Goal: Transaction & Acquisition: Purchase product/service

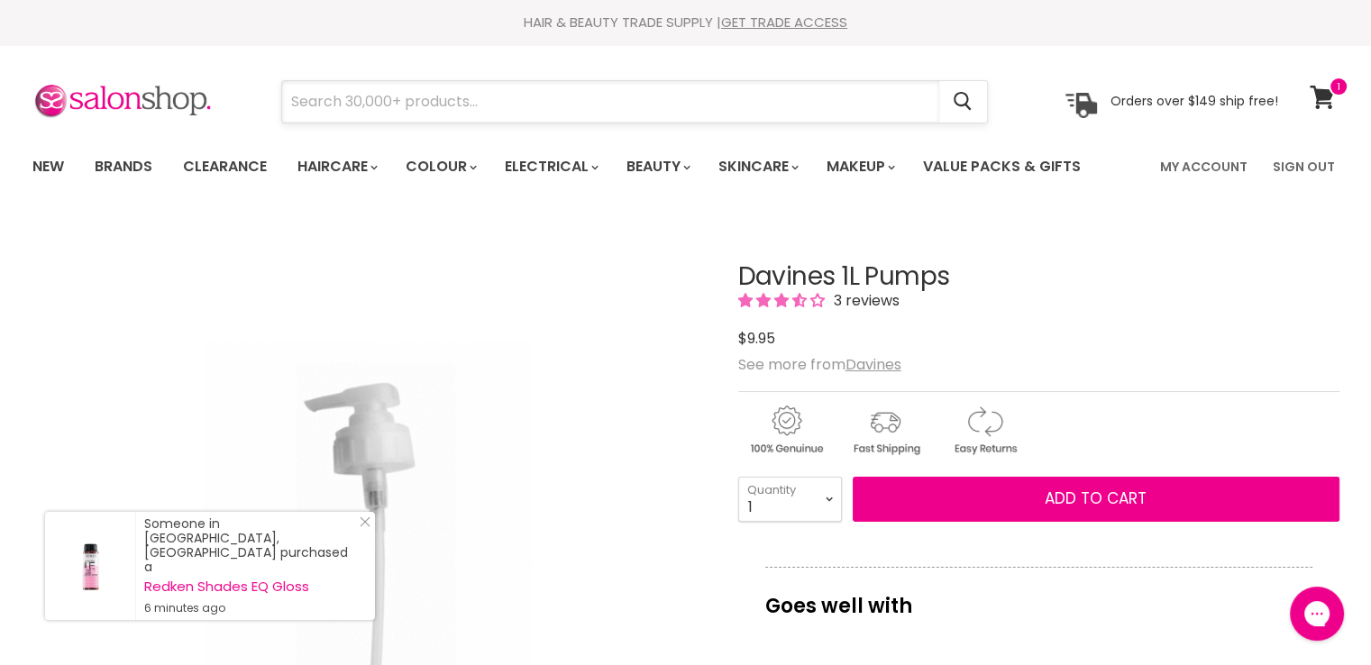
click at [474, 98] on input "Search" at bounding box center [610, 101] width 657 height 41
paste input "V324-HO-GLOVEXL"
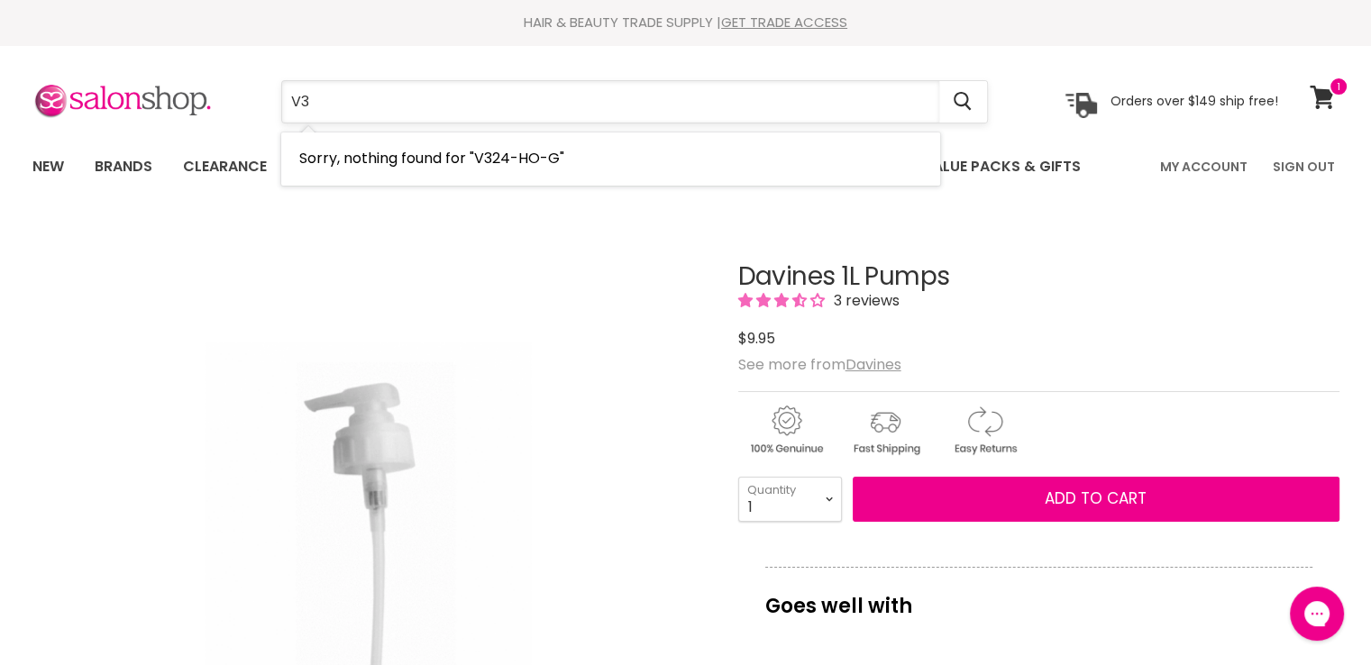
type input "V"
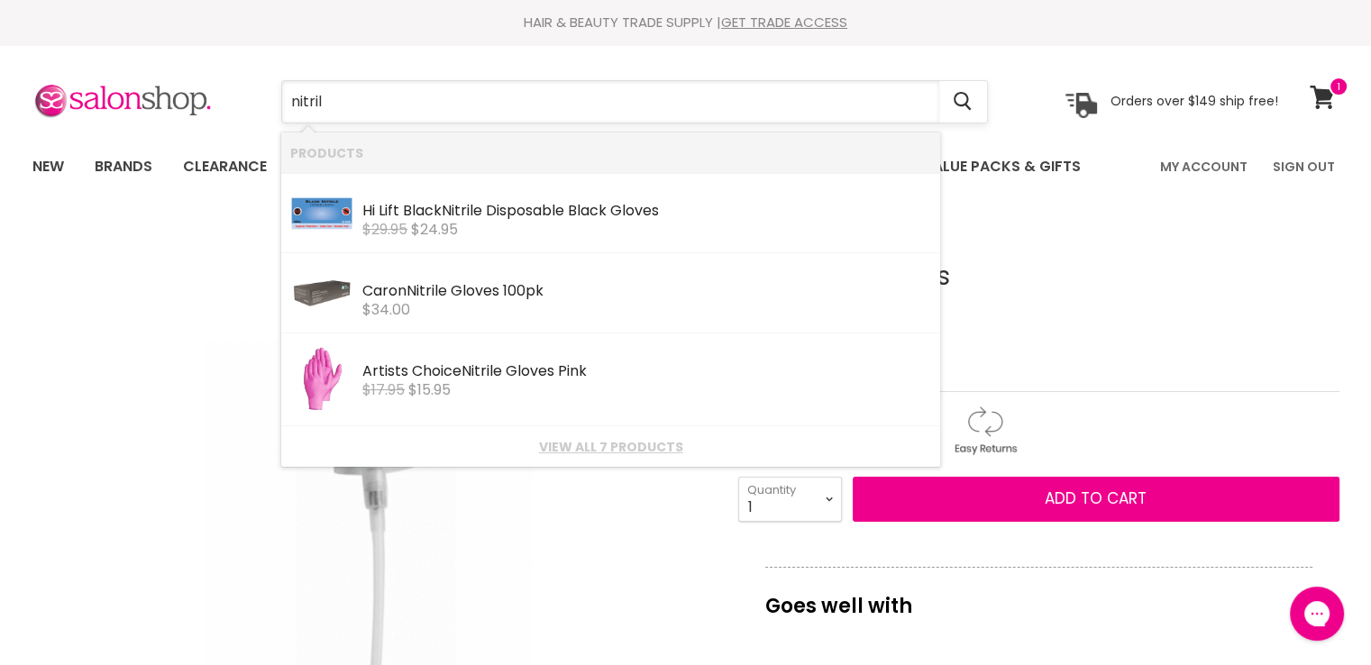
type input "nitrile"
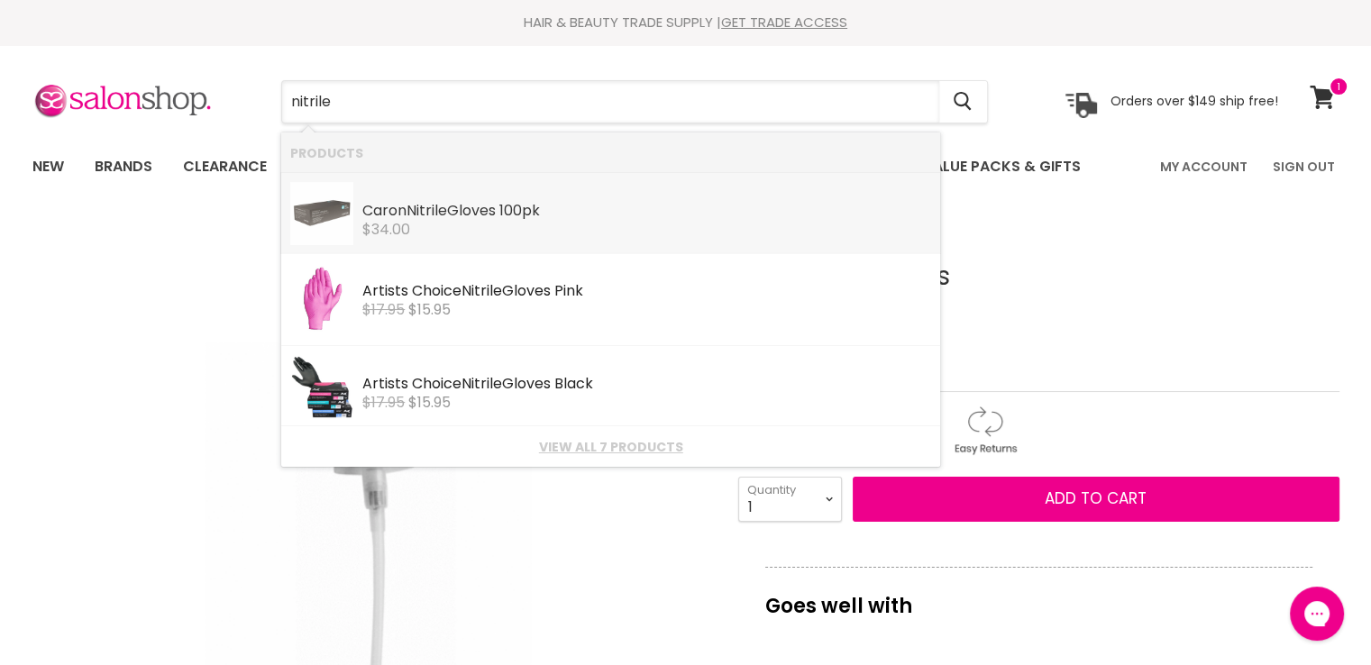
click at [380, 207] on div "Caron Nitrile Gloves 100pk" at bounding box center [646, 212] width 569 height 19
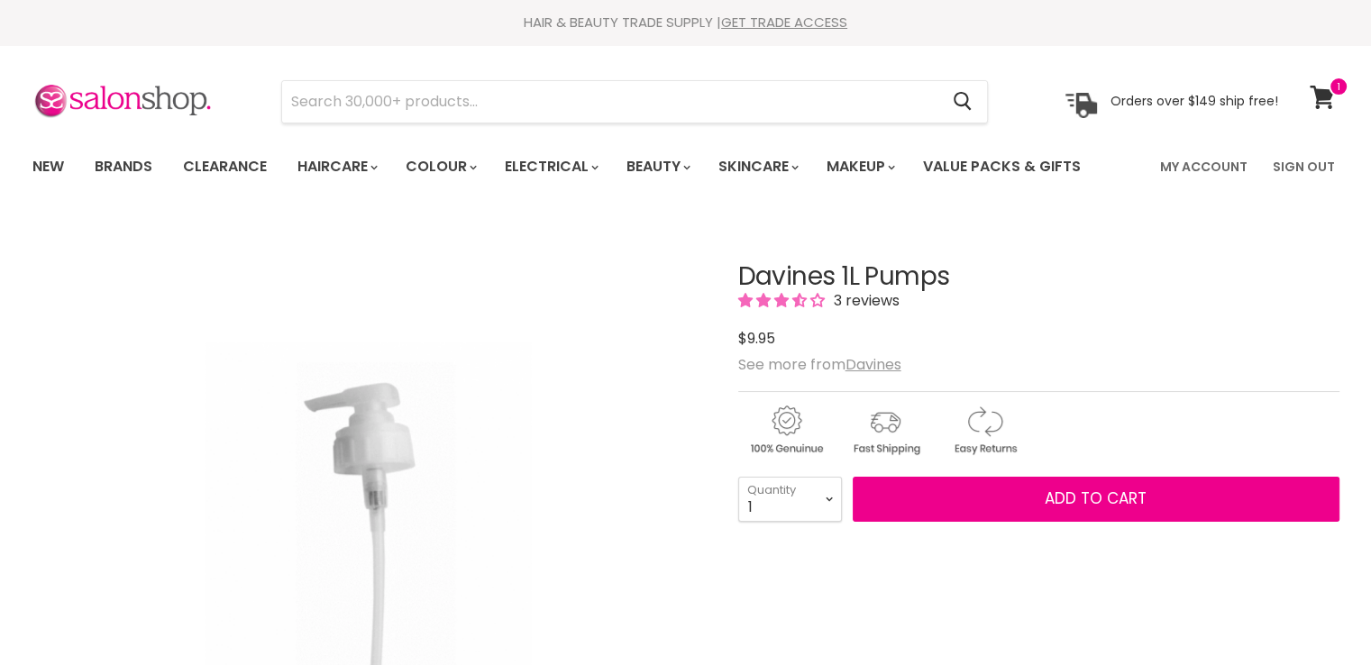
click at [363, 105] on input "Search" at bounding box center [610, 101] width 657 height 41
paste input "Davines 1L Pumps"
type input "Davines 1L Pumps"
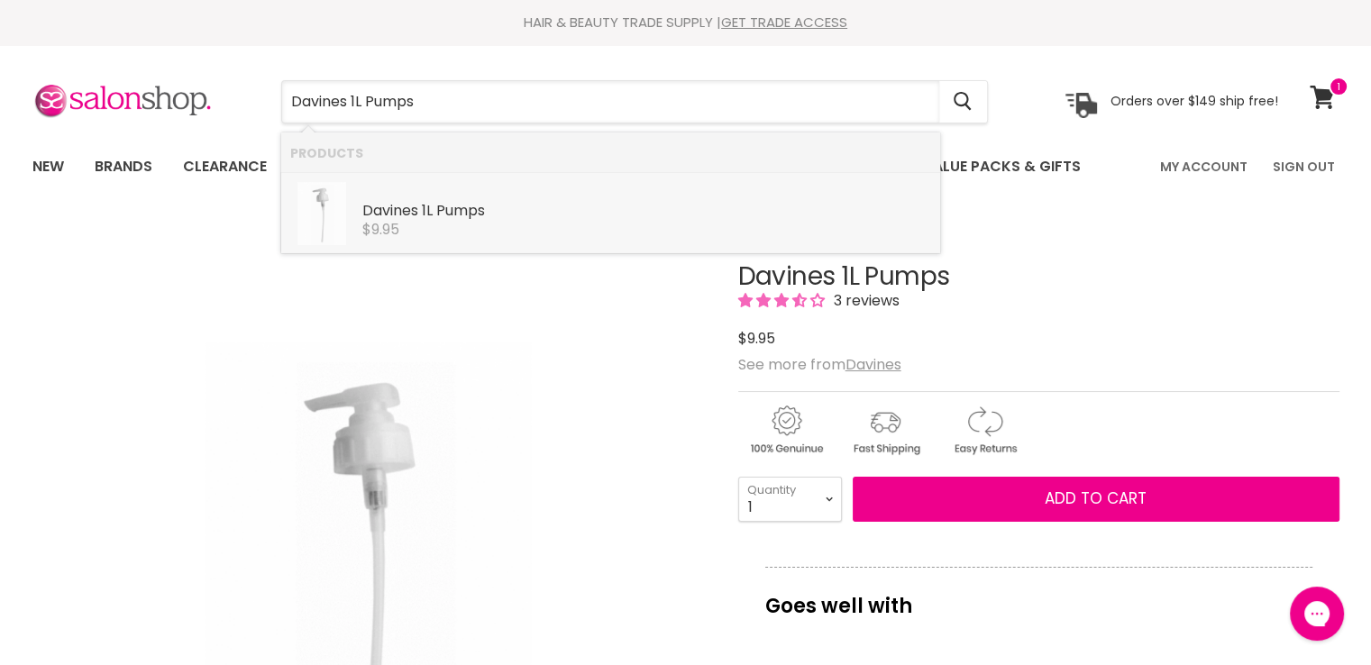
click at [431, 220] on b "1L" at bounding box center [427, 210] width 11 height 21
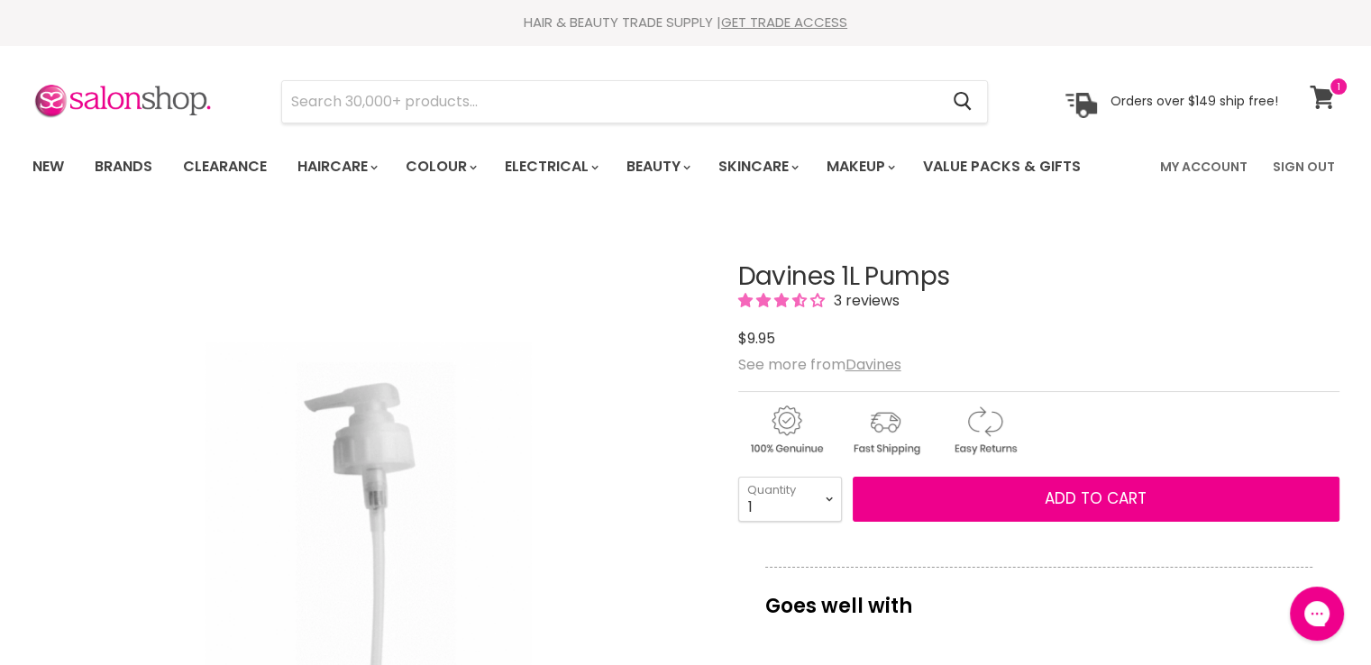
click at [1334, 93] on span at bounding box center [1339, 87] width 20 height 20
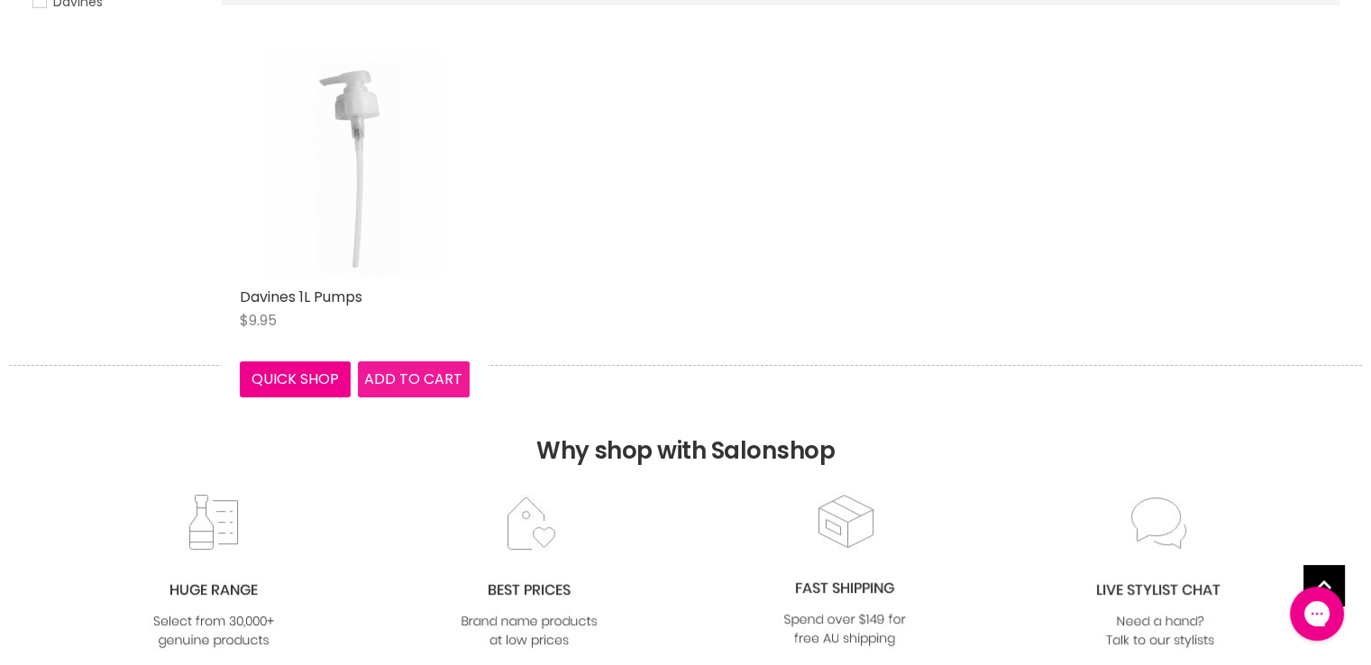
click at [425, 375] on span "Add to cart" at bounding box center [413, 379] width 98 height 21
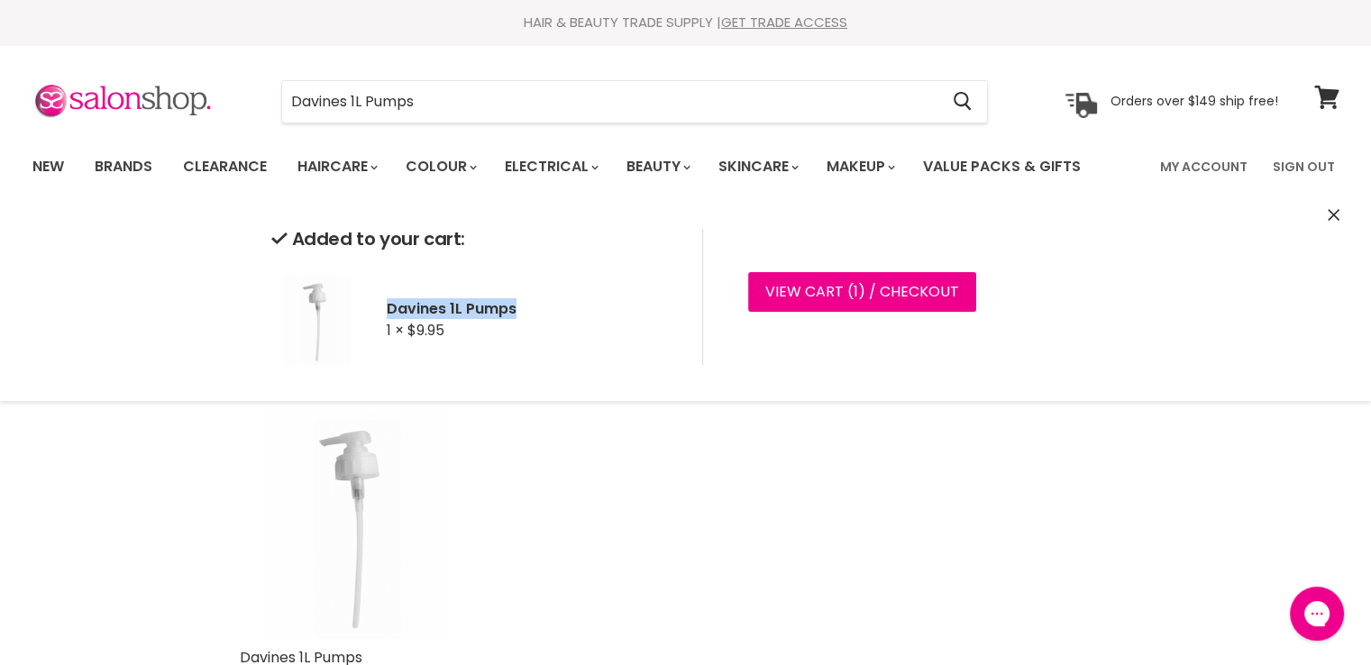
drag, startPoint x: 530, startPoint y: 311, endPoint x: 390, endPoint y: 298, distance: 140.4
click at [390, 298] on div "Davines 1L Pumps 1 × $9.95" at bounding box center [472, 320] width 402 height 90
click at [482, 93] on input "Davines 1L Pumps" at bounding box center [610, 101] width 657 height 41
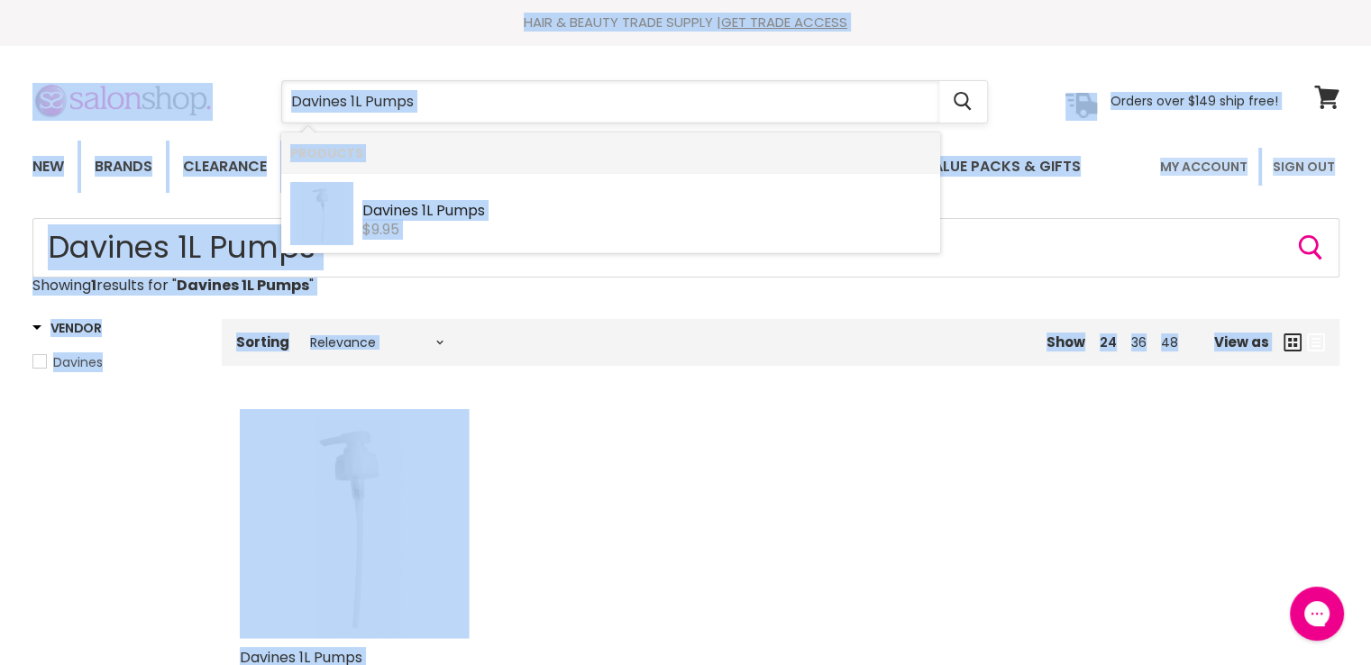
click at [482, 93] on input "Davines 1L Pumps" at bounding box center [610, 101] width 657 height 41
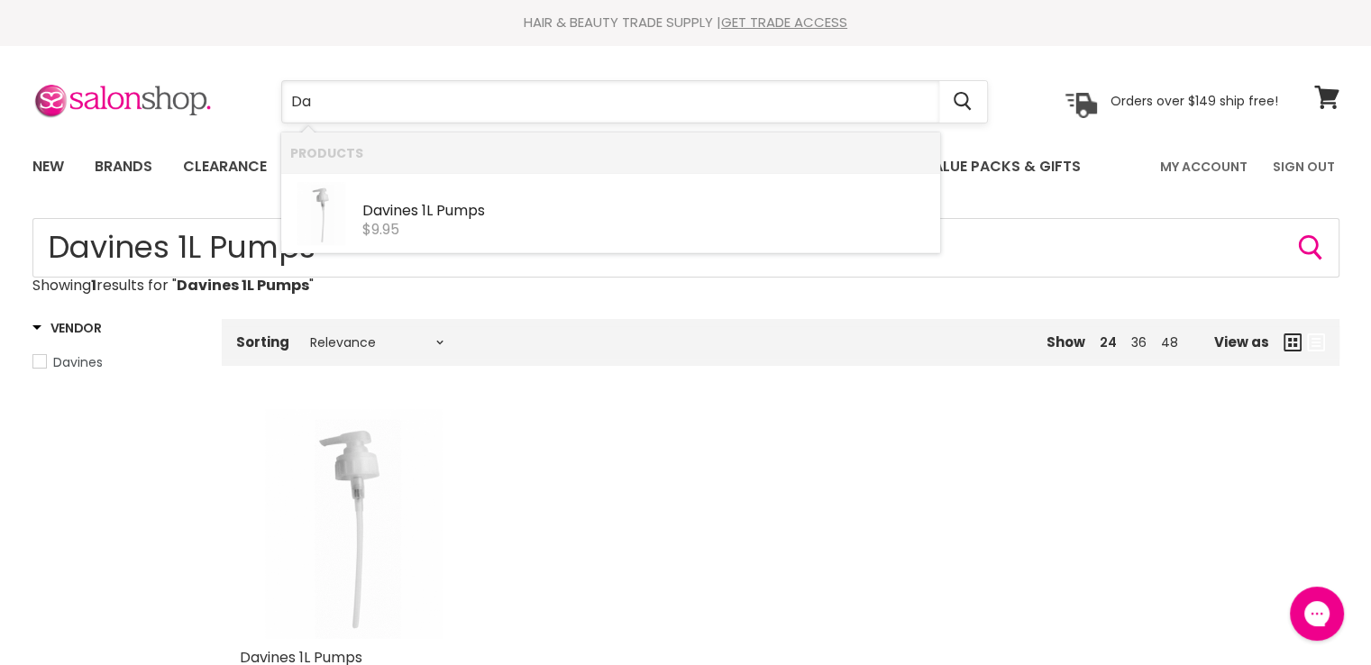
type input "D"
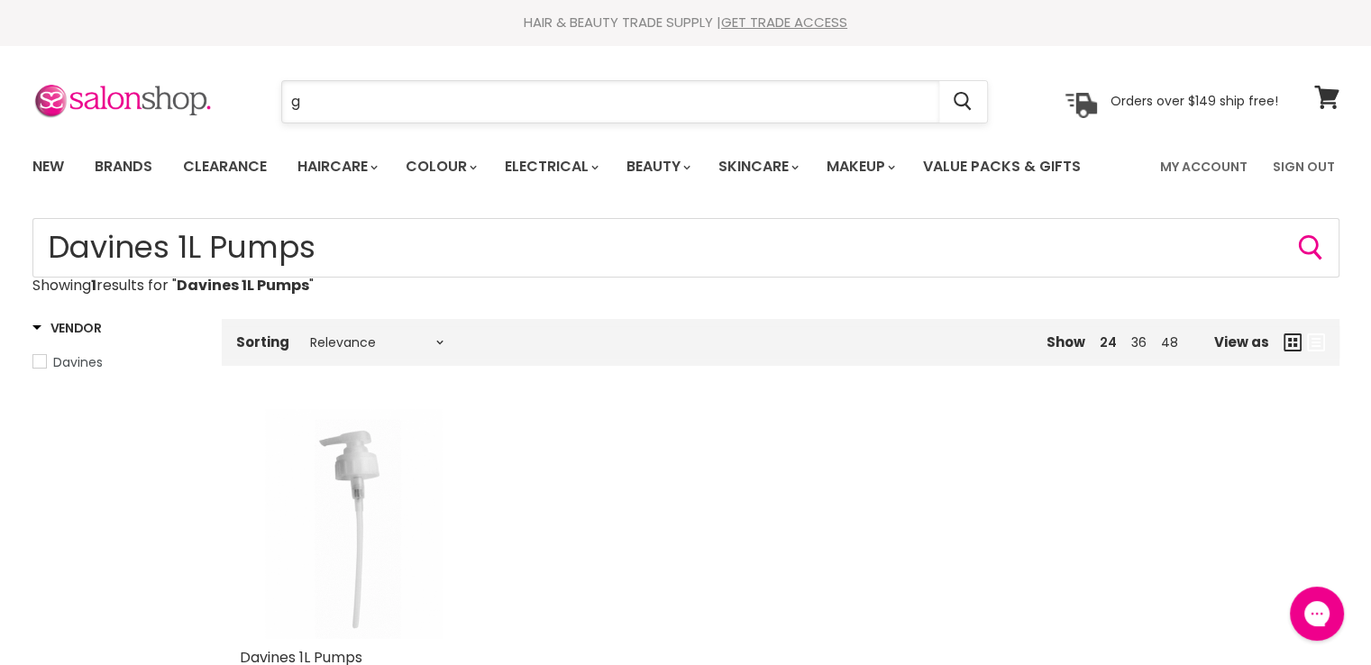
click at [482, 94] on input "g" at bounding box center [610, 101] width 657 height 41
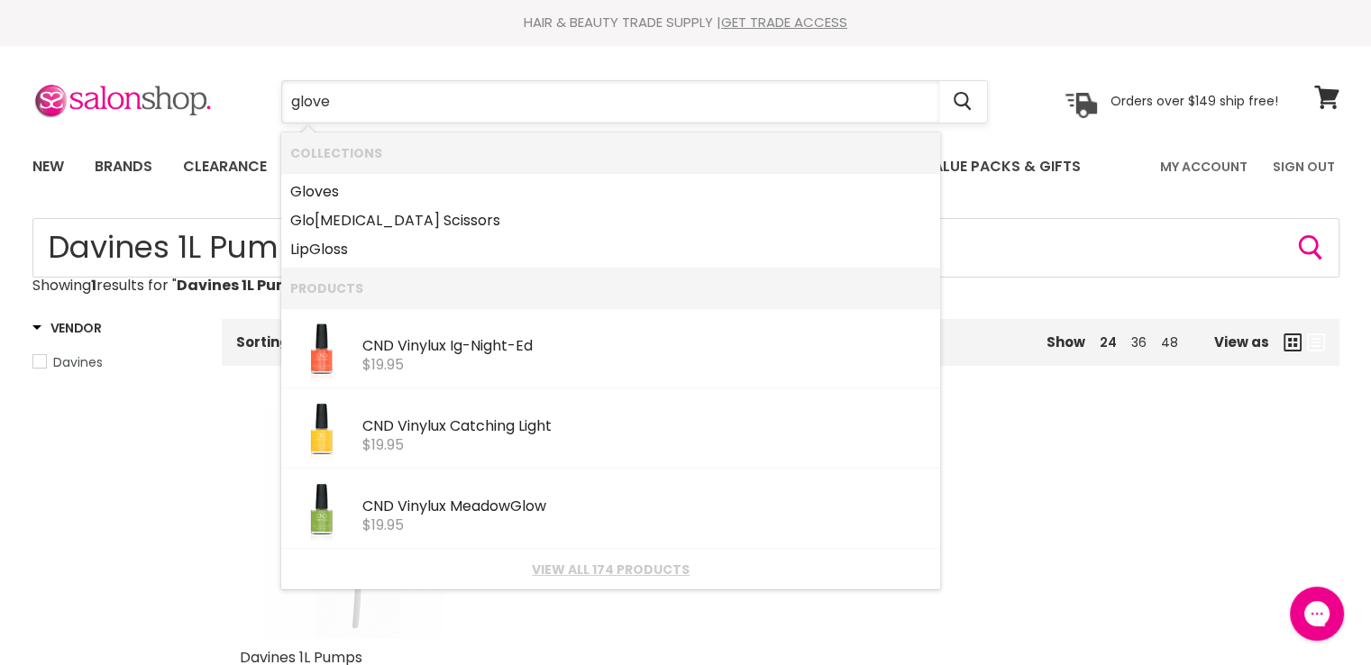
type input "gloves"
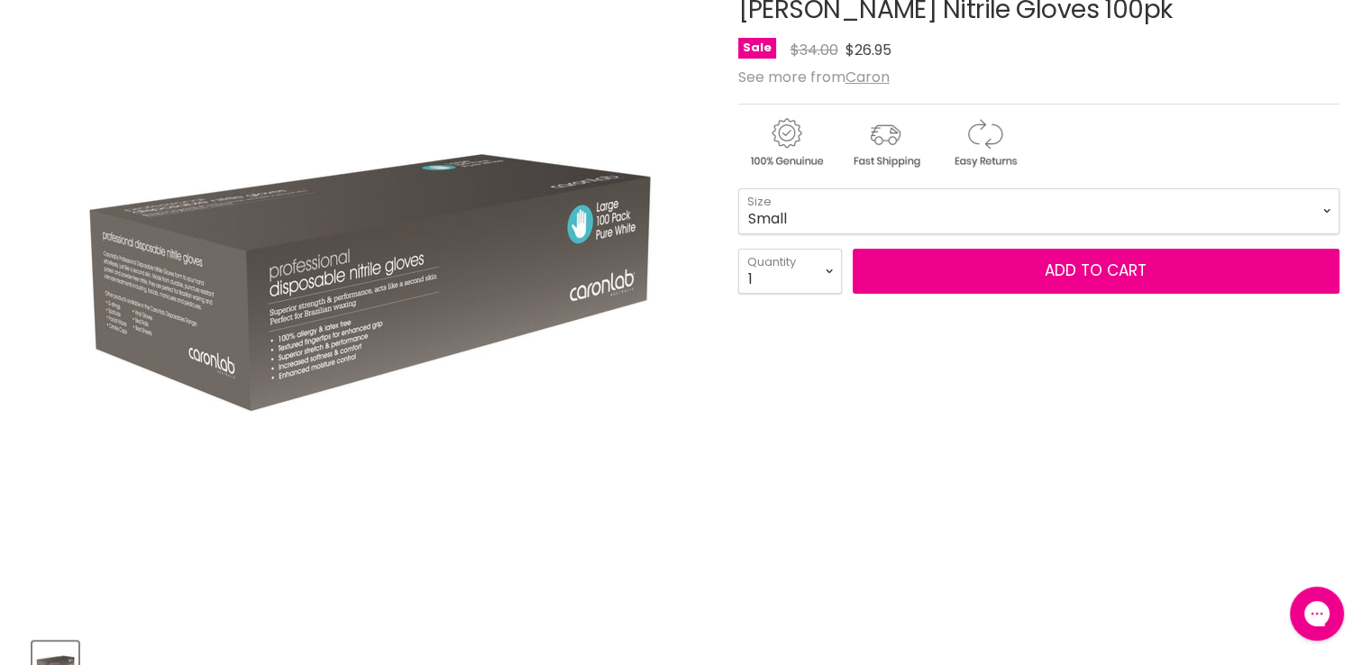
scroll to position [270, 0]
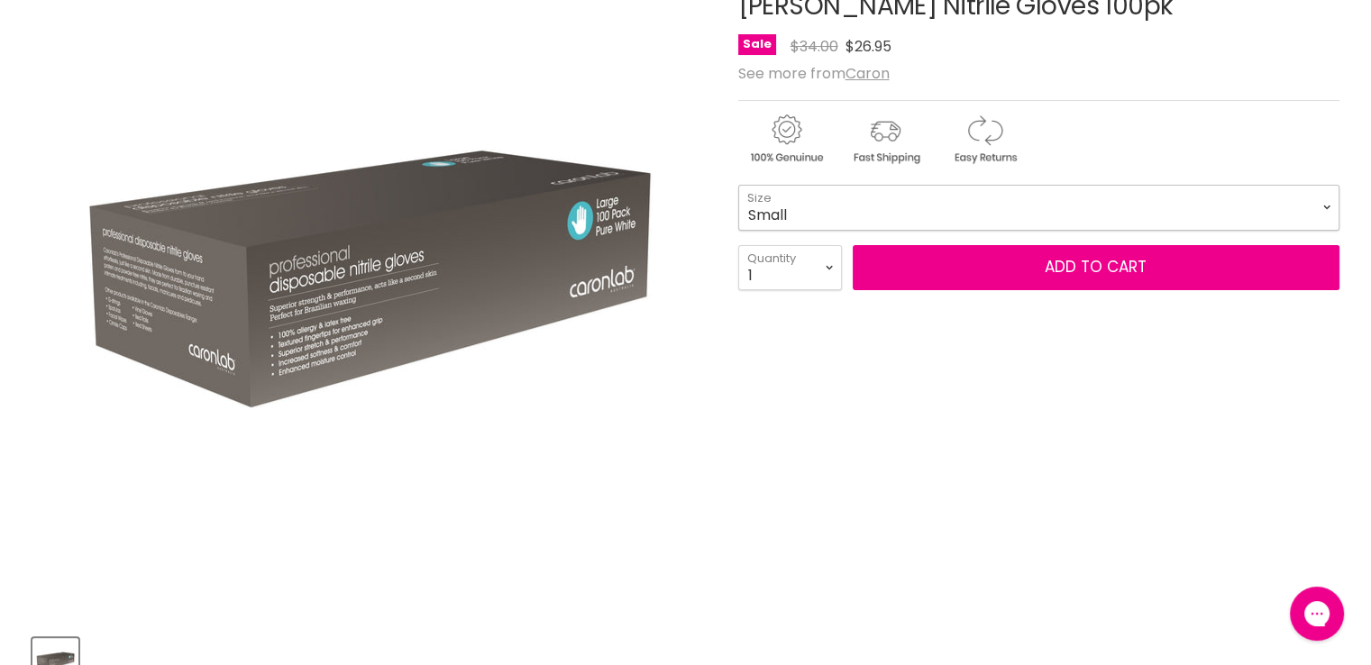
click at [778, 203] on select "Small Medium Large" at bounding box center [1038, 207] width 601 height 45
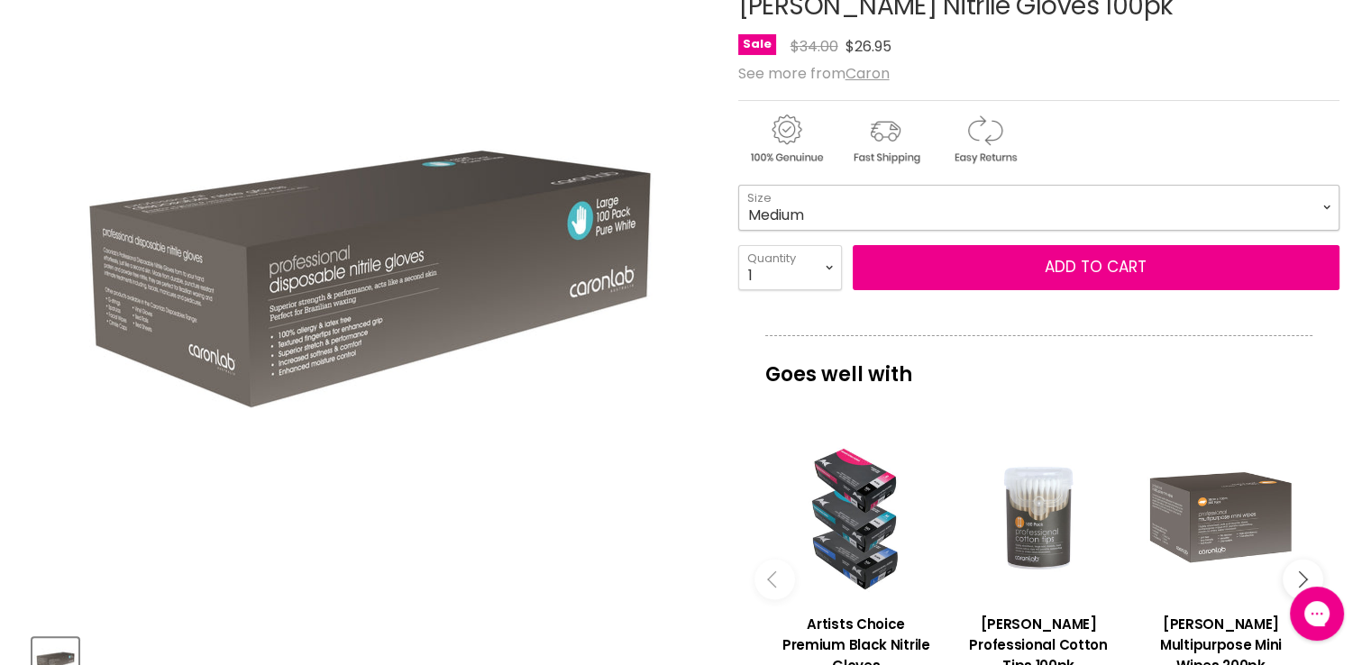
click at [738, 185] on select "Small Medium Large" at bounding box center [1038, 207] width 601 height 45
select select "Medium"
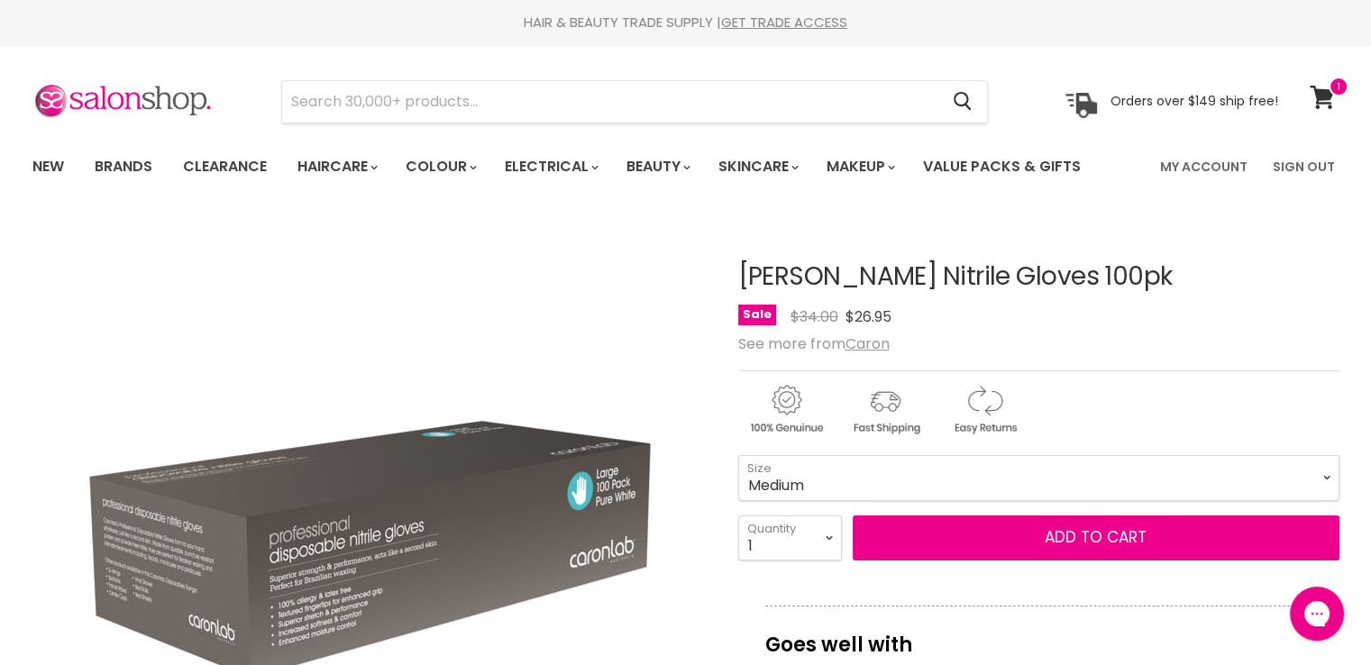
drag, startPoint x: 973, startPoint y: 276, endPoint x: 895, endPoint y: 267, distance: 78.1
click at [895, 267] on h1 "Caron Nitrile Gloves 100pk" at bounding box center [1038, 277] width 601 height 28
copy h1 "Gloves"
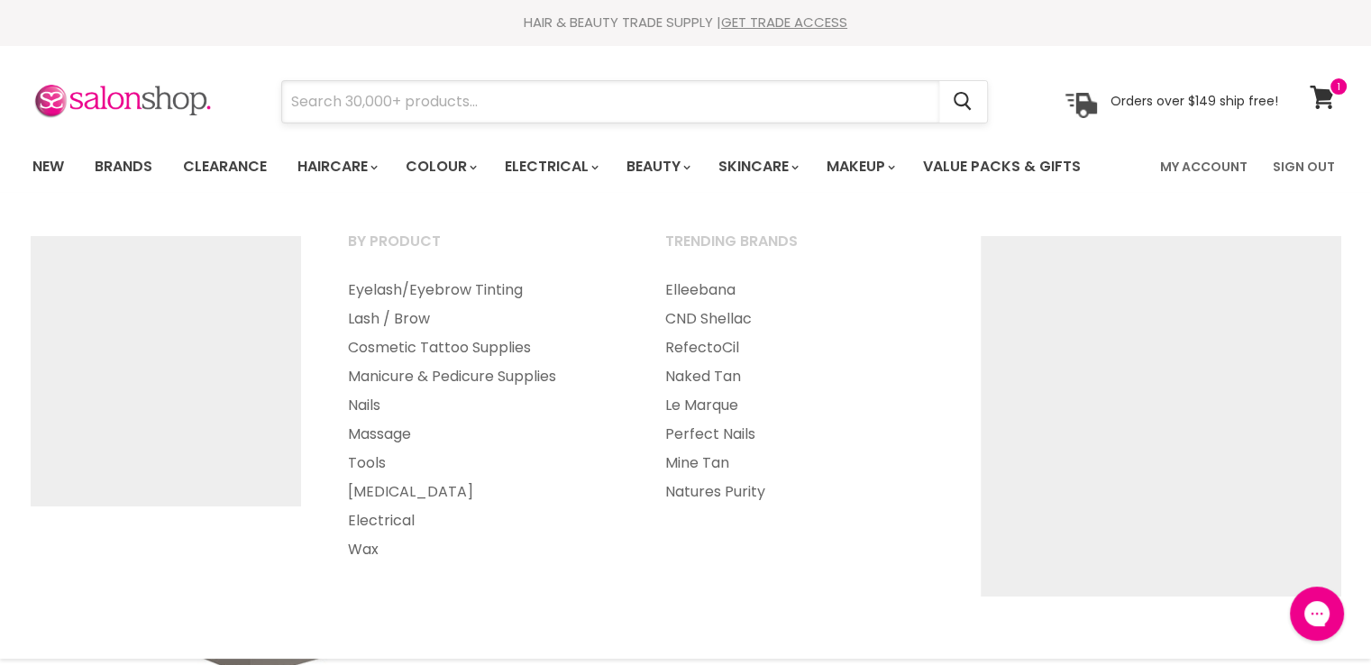
click at [358, 90] on input "Search" at bounding box center [610, 101] width 657 height 41
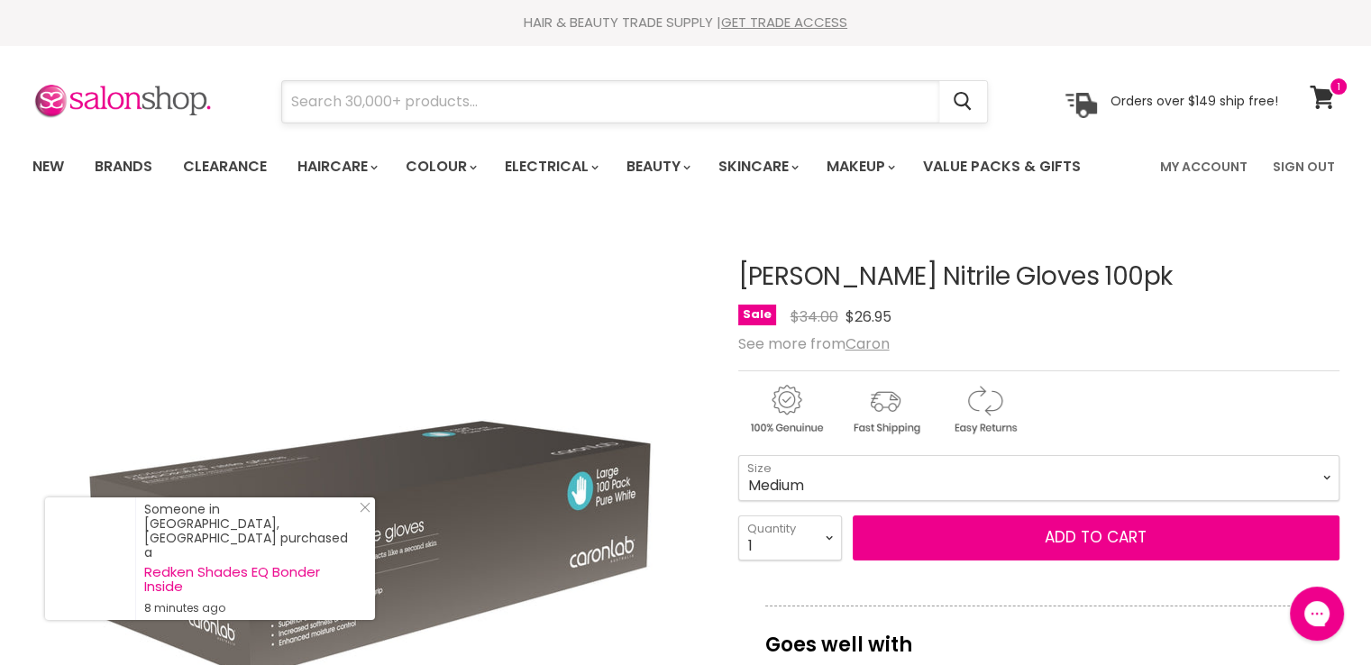
paste input "Gloves"
type input "Gloves"
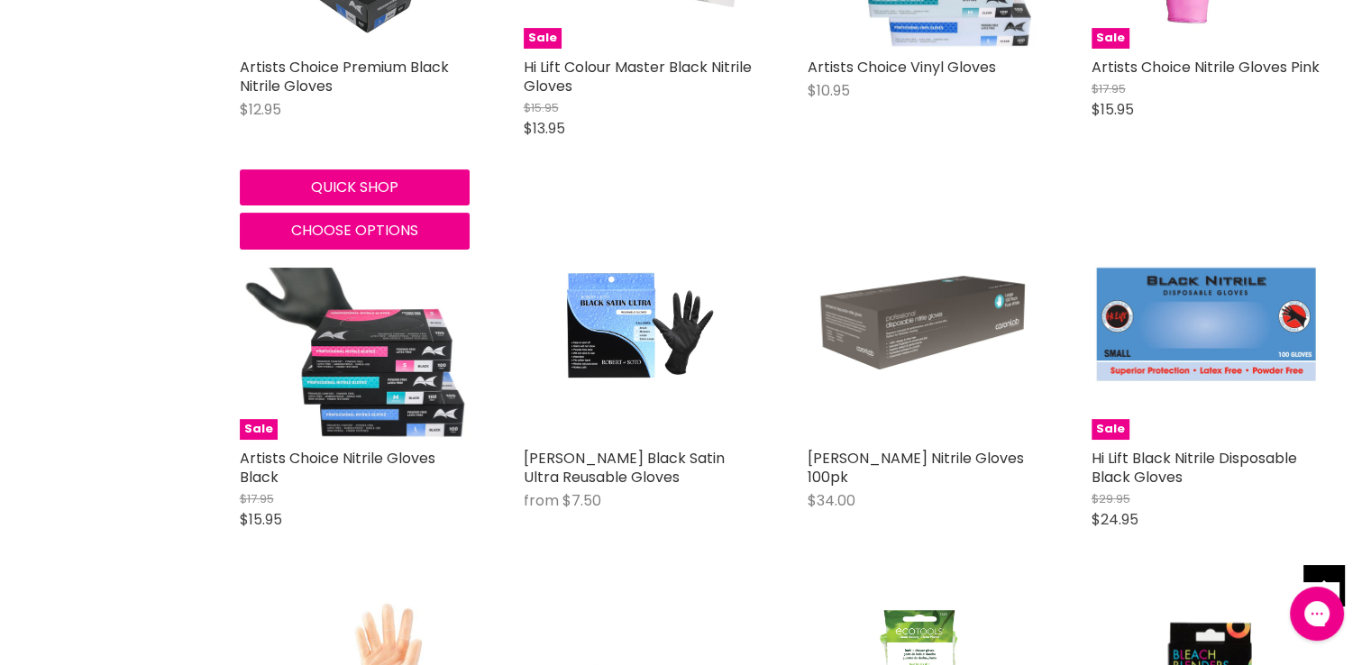
scroll to position [631, 0]
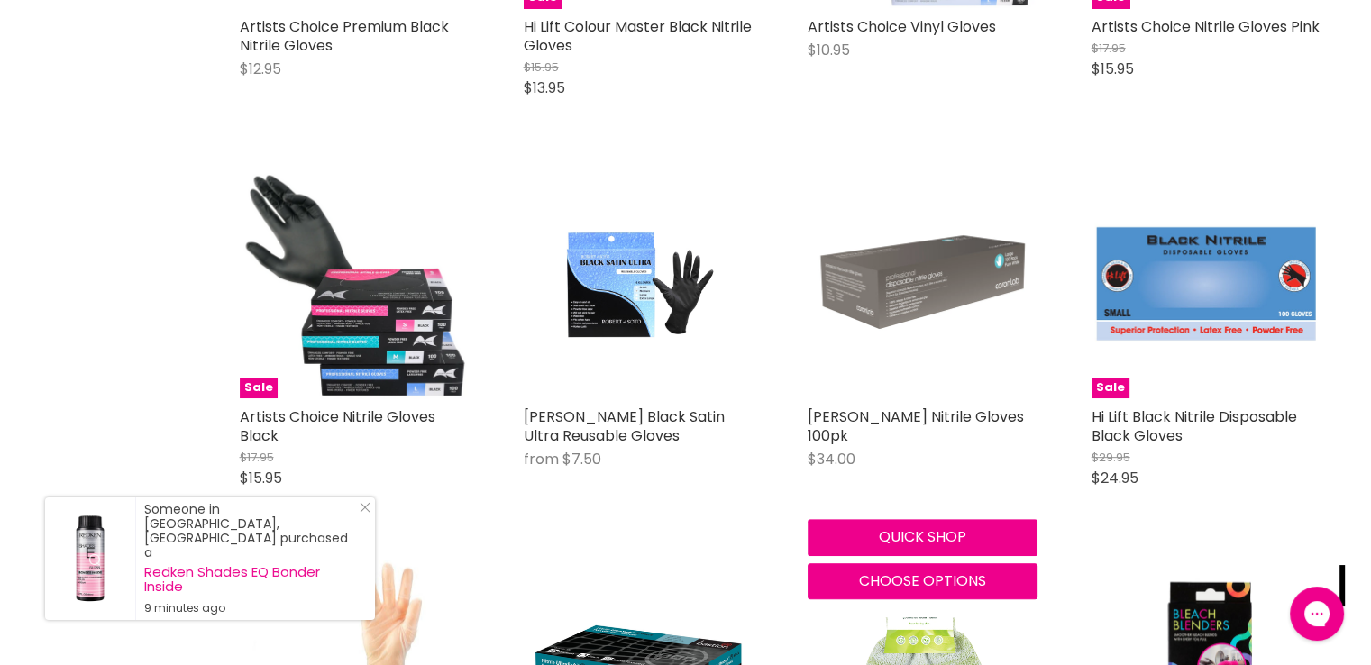
click at [870, 279] on img "Main content" at bounding box center [923, 284] width 230 height 230
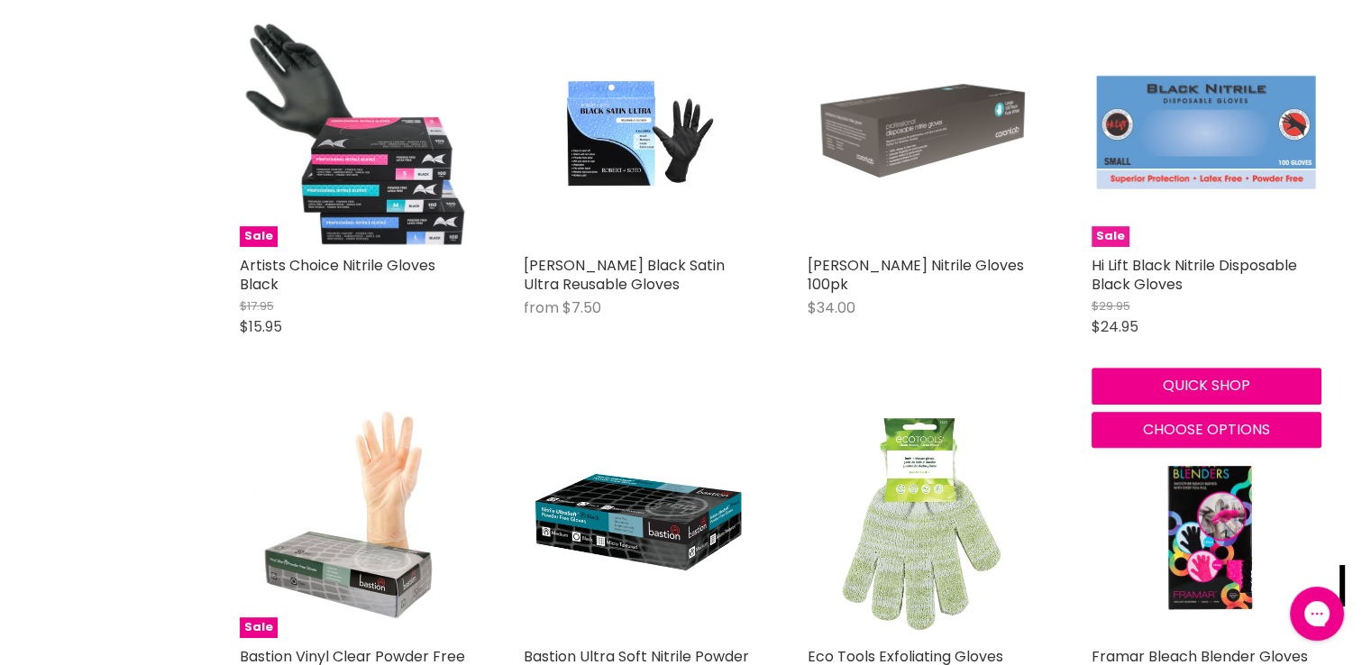
click at [1161, 139] on img "Main content" at bounding box center [1207, 132] width 230 height 230
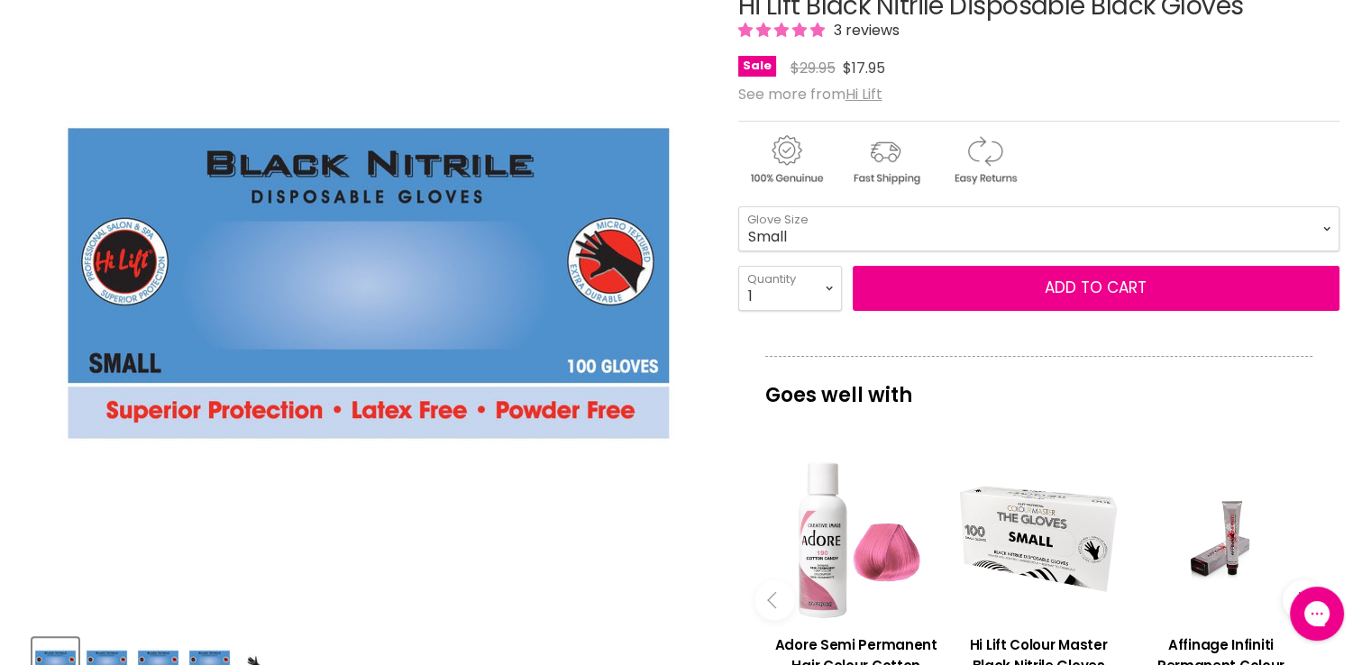
scroll to position [180, 0]
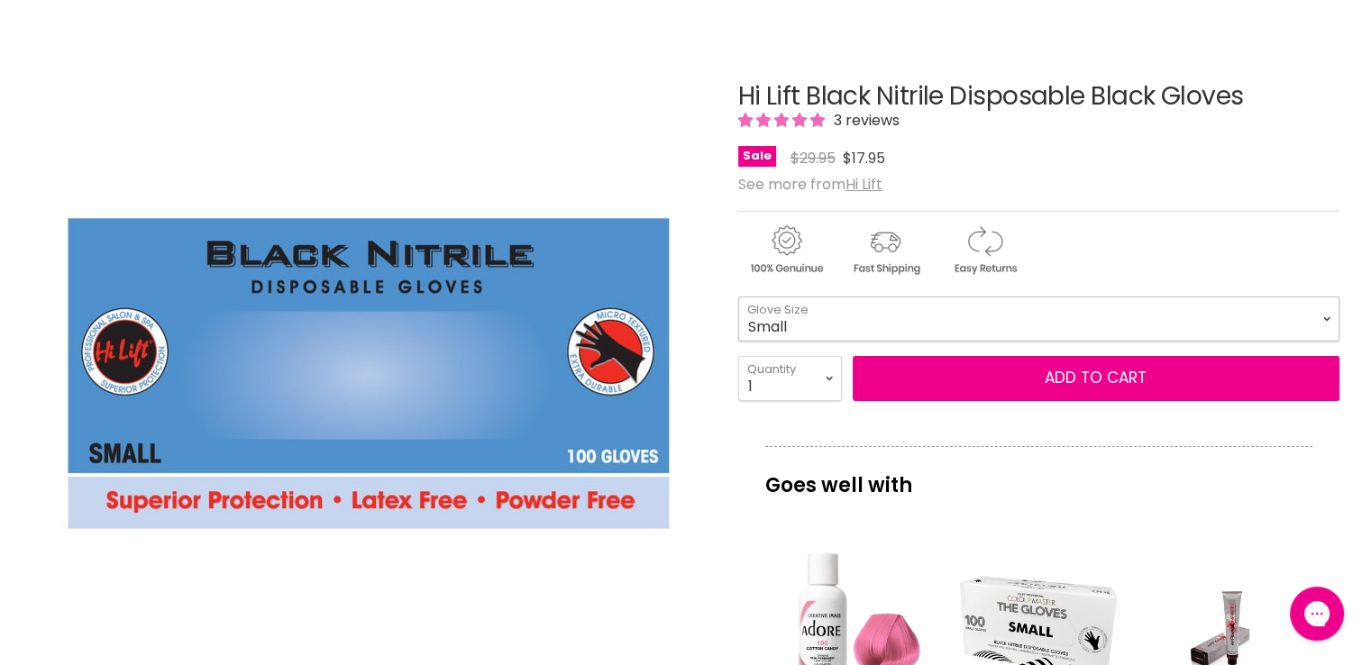
click at [754, 322] on select "Small Medium Large Extra Large" at bounding box center [1038, 319] width 601 height 45
click at [738, 297] on select "Small Medium Large Extra Large" at bounding box center [1038, 319] width 601 height 45
select select "Large"
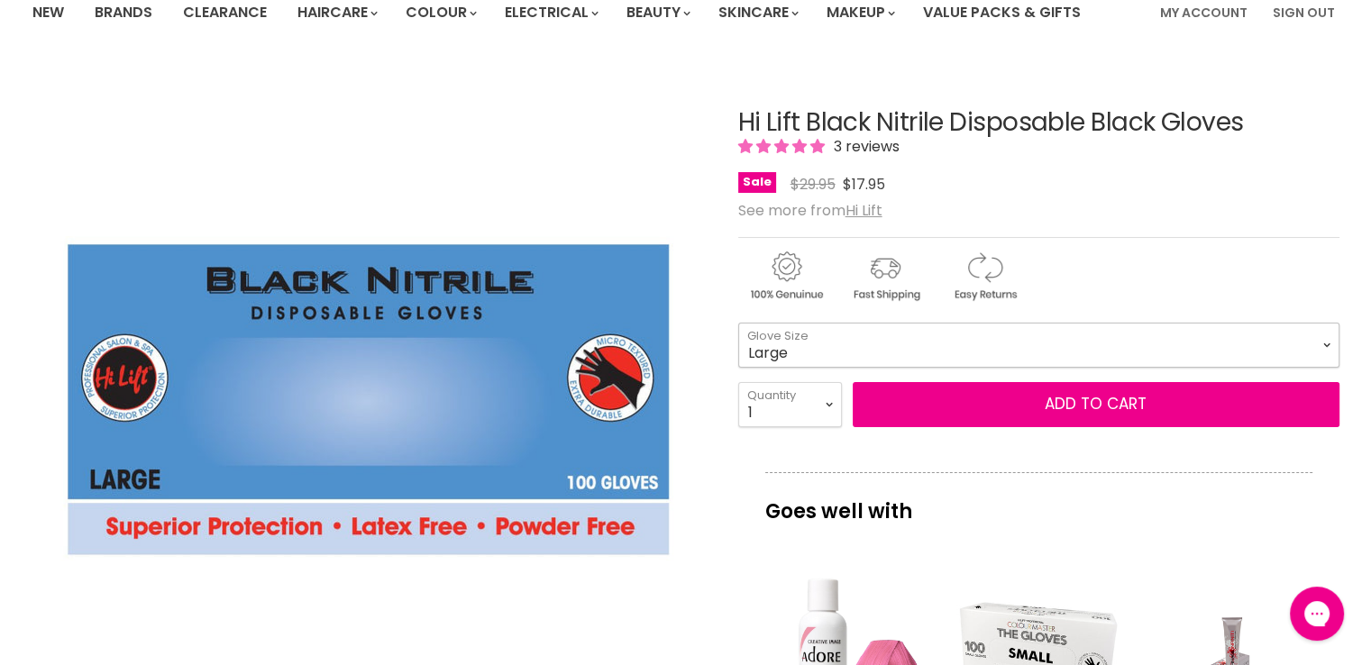
scroll to position [270, 0]
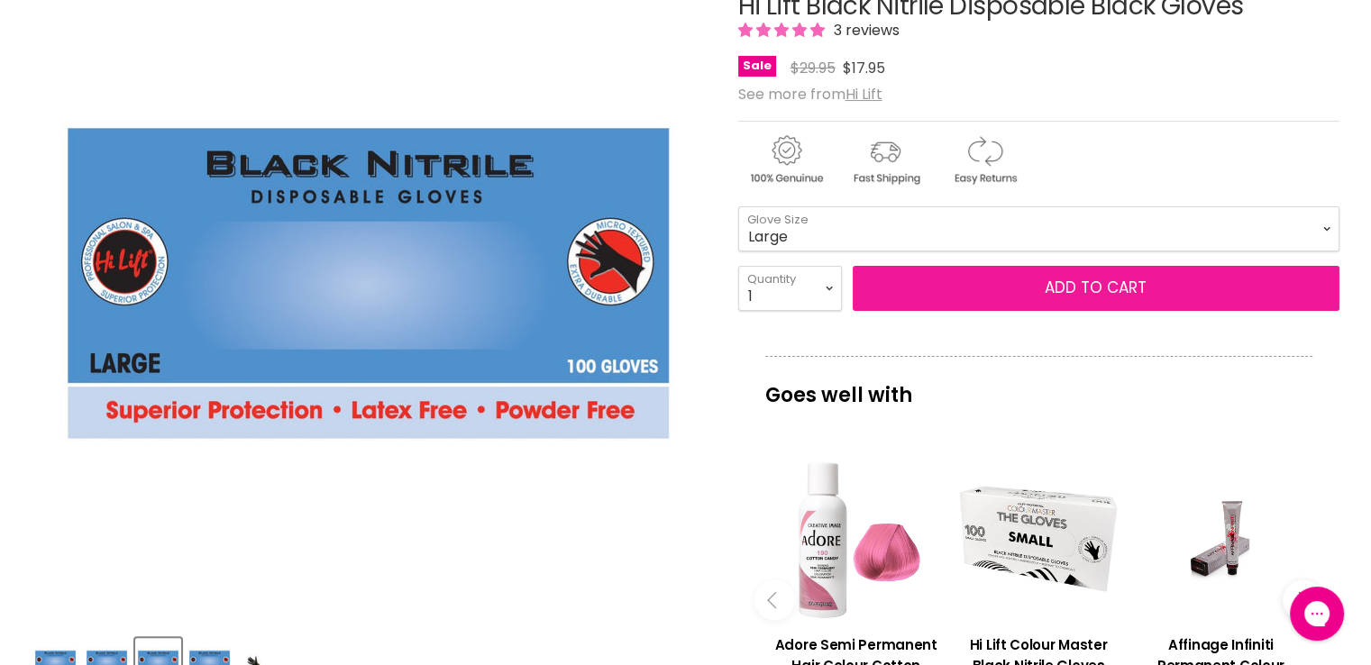
click at [1003, 283] on button "Add to cart" at bounding box center [1096, 288] width 487 height 45
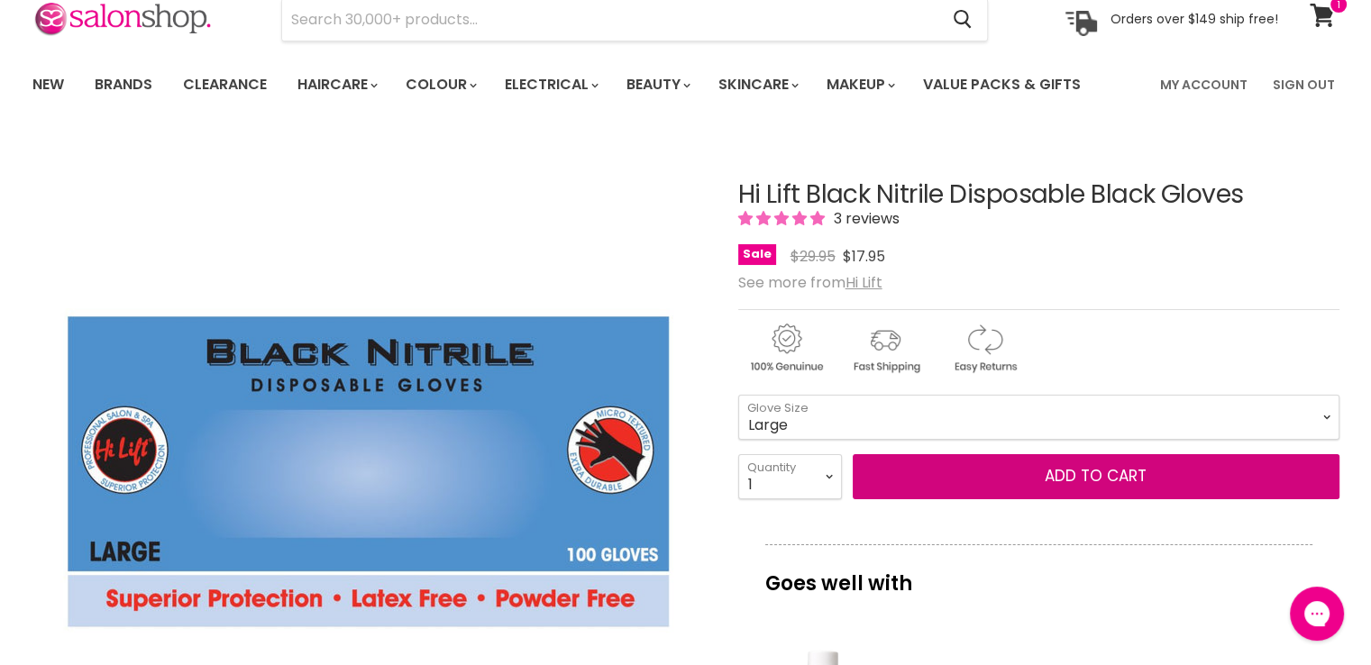
scroll to position [0, 0]
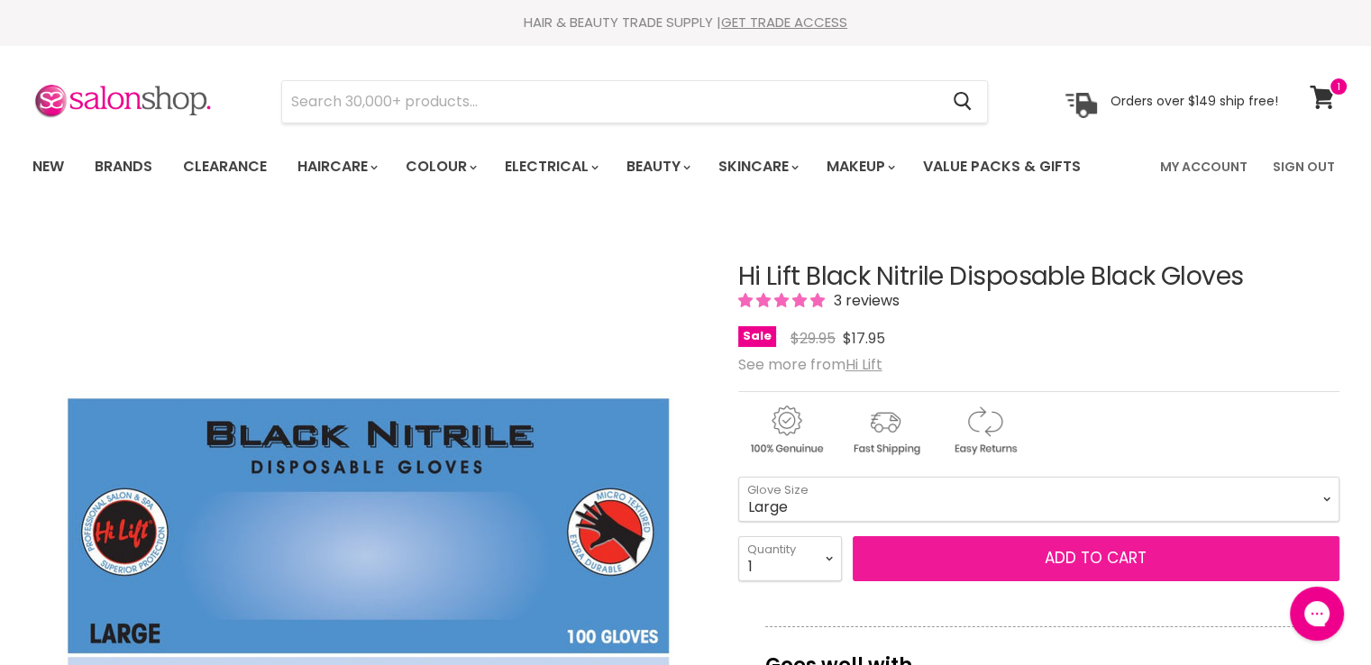
click at [1003, 550] on button "Add to cart" at bounding box center [1096, 558] width 487 height 45
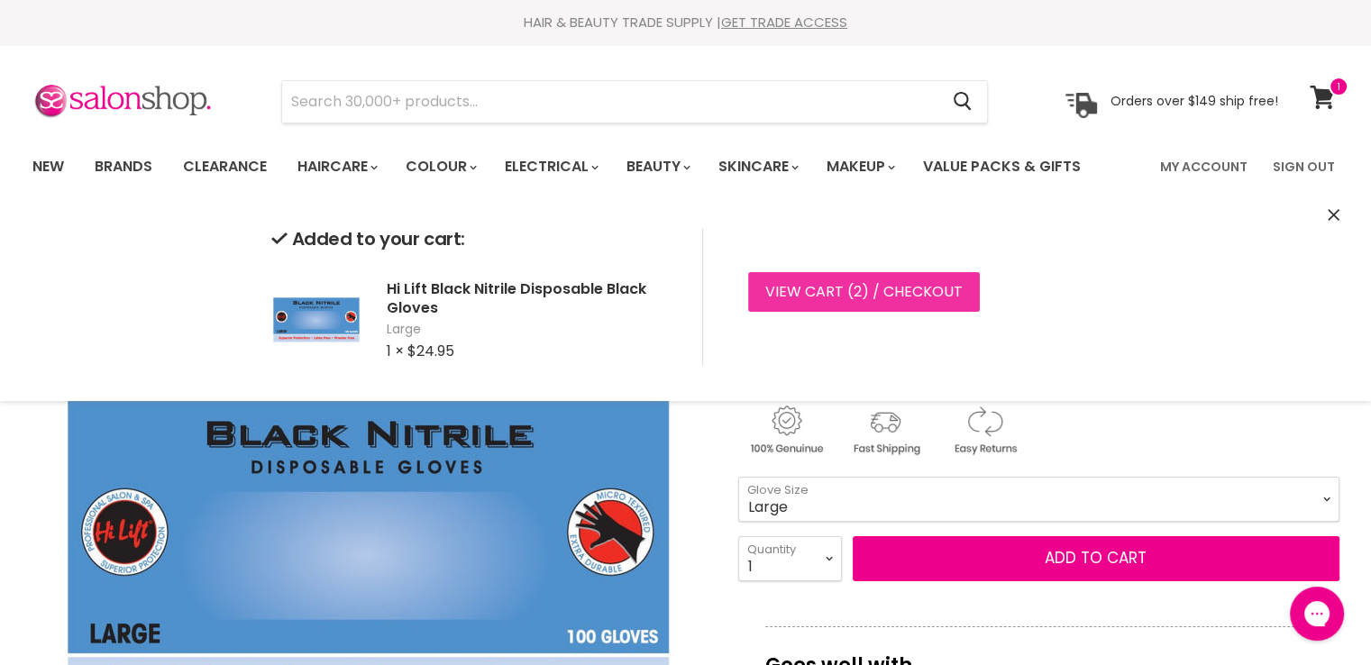
click at [880, 300] on link "View cart ( 2 ) / Checkout" at bounding box center [864, 292] width 232 height 40
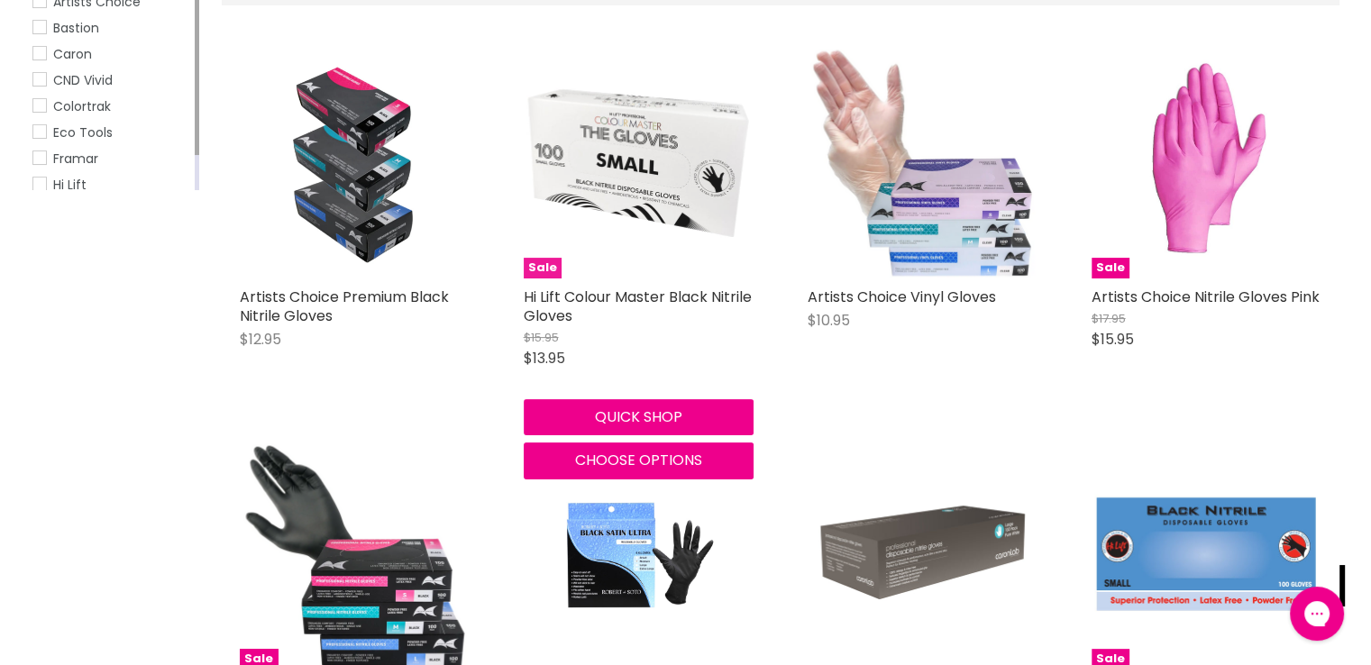
click at [649, 206] on img "Main content" at bounding box center [639, 164] width 230 height 230
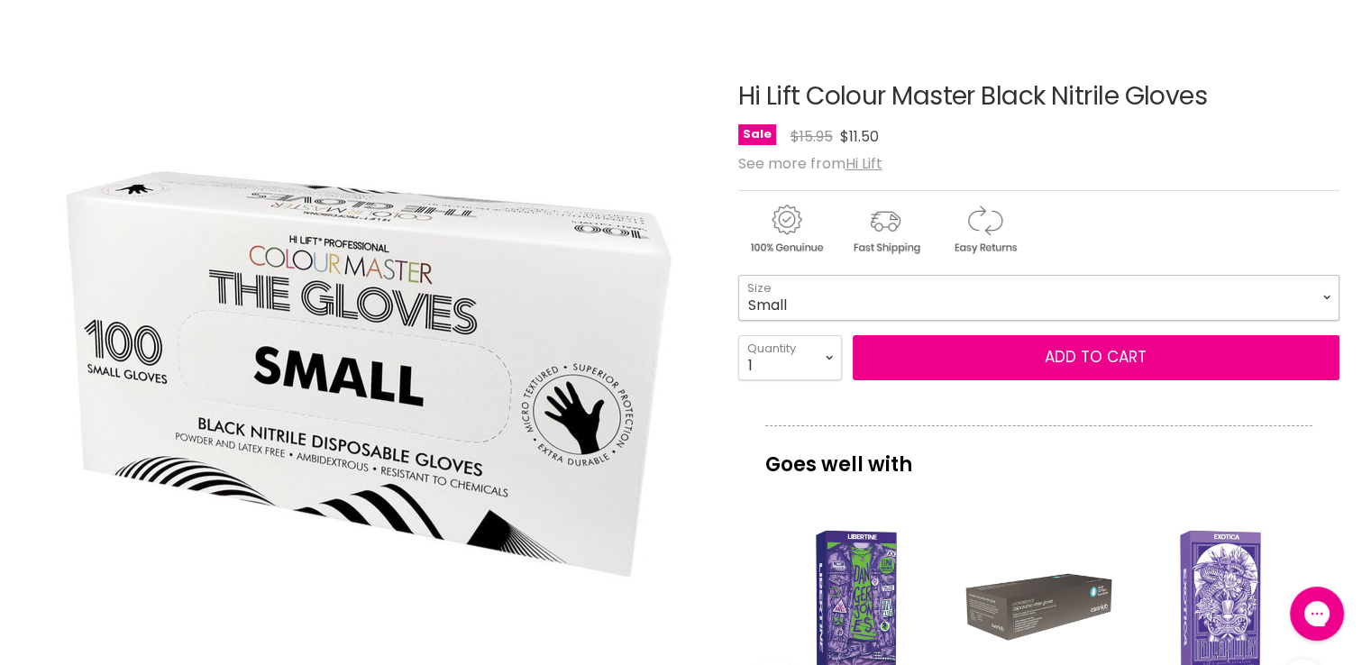
click at [760, 297] on select "Small Medium Large" at bounding box center [1038, 297] width 601 height 45
click at [738, 275] on select "Small Medium Large" at bounding box center [1038, 297] width 601 height 45
select select "Large"
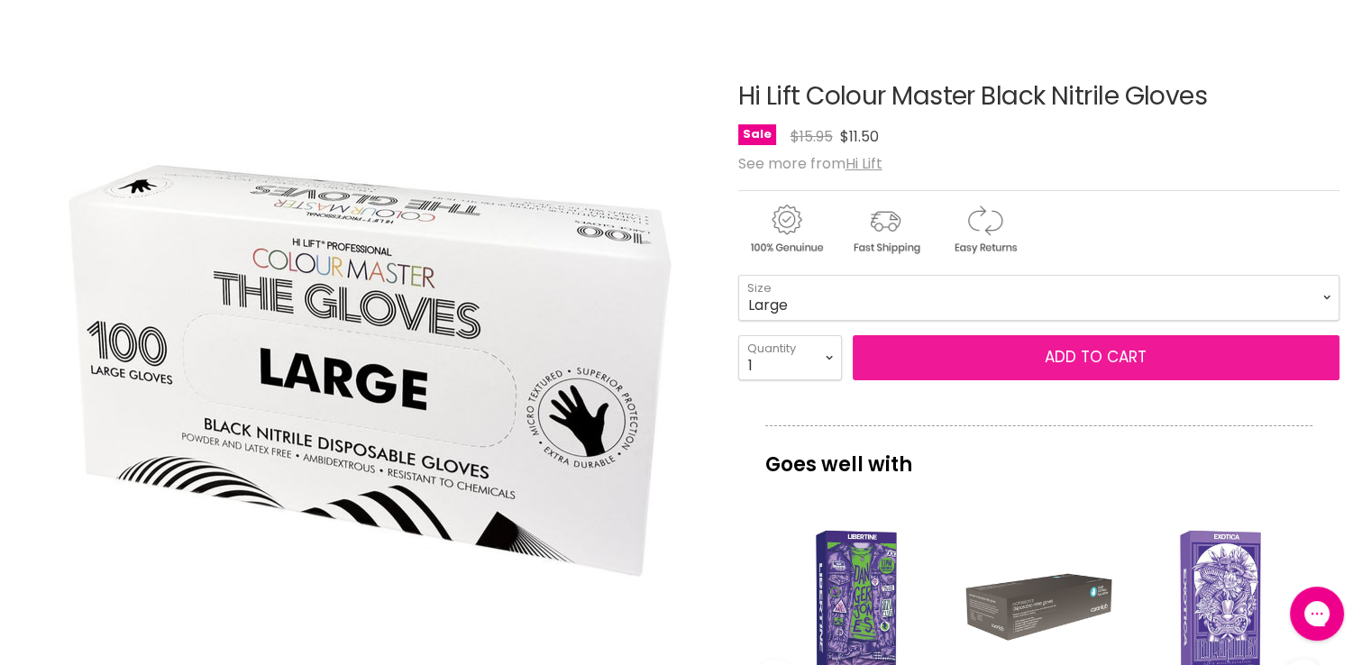
click at [1030, 358] on button "Add to cart" at bounding box center [1096, 357] width 487 height 45
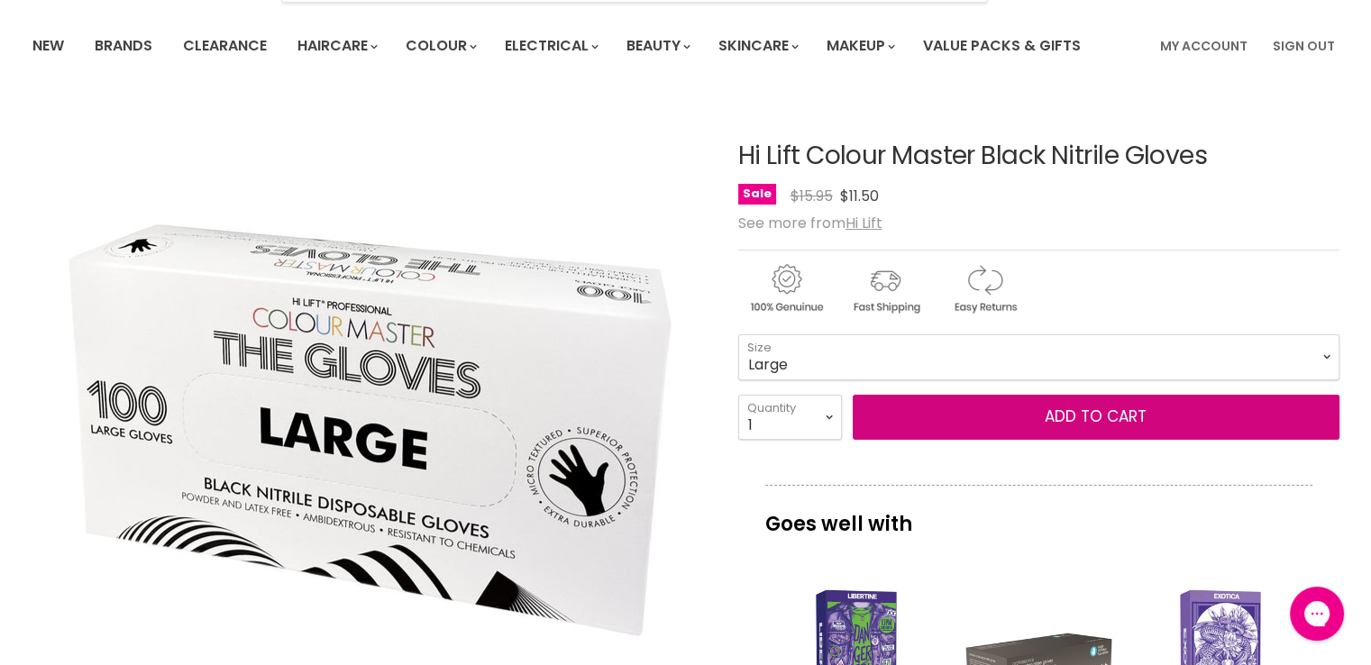
scroll to position [90, 0]
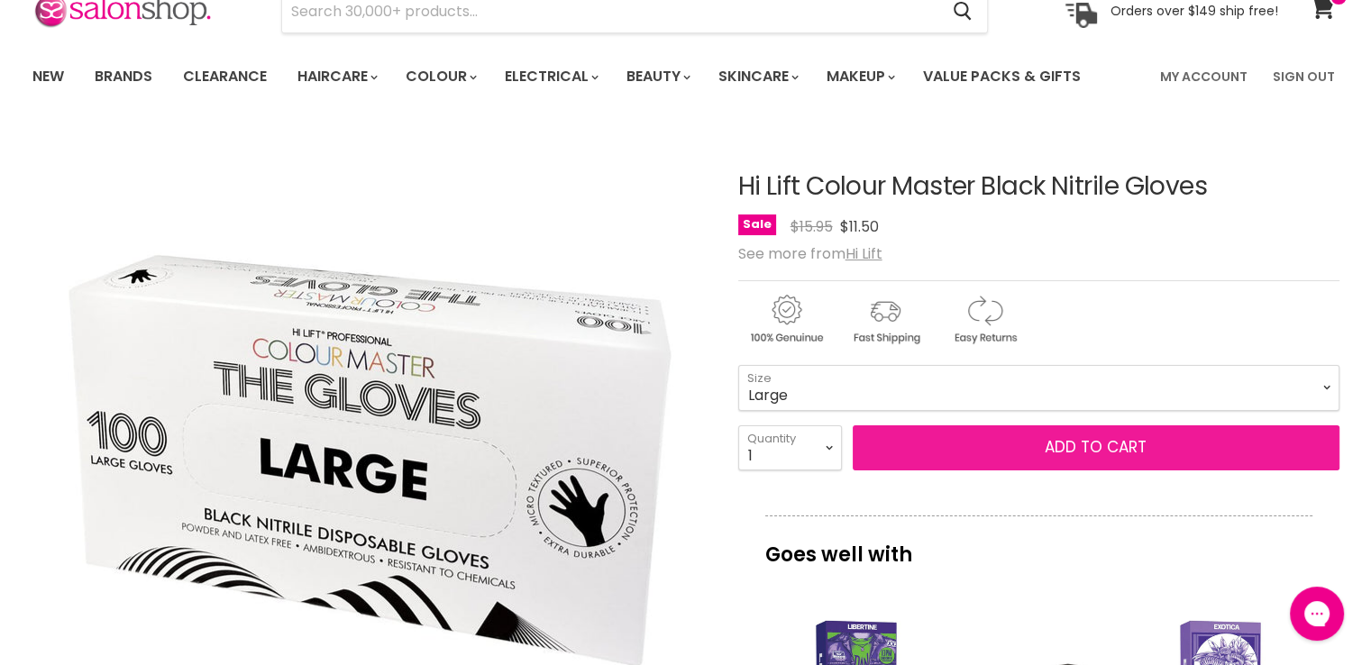
click at [1120, 444] on button "Add to cart" at bounding box center [1096, 448] width 487 height 45
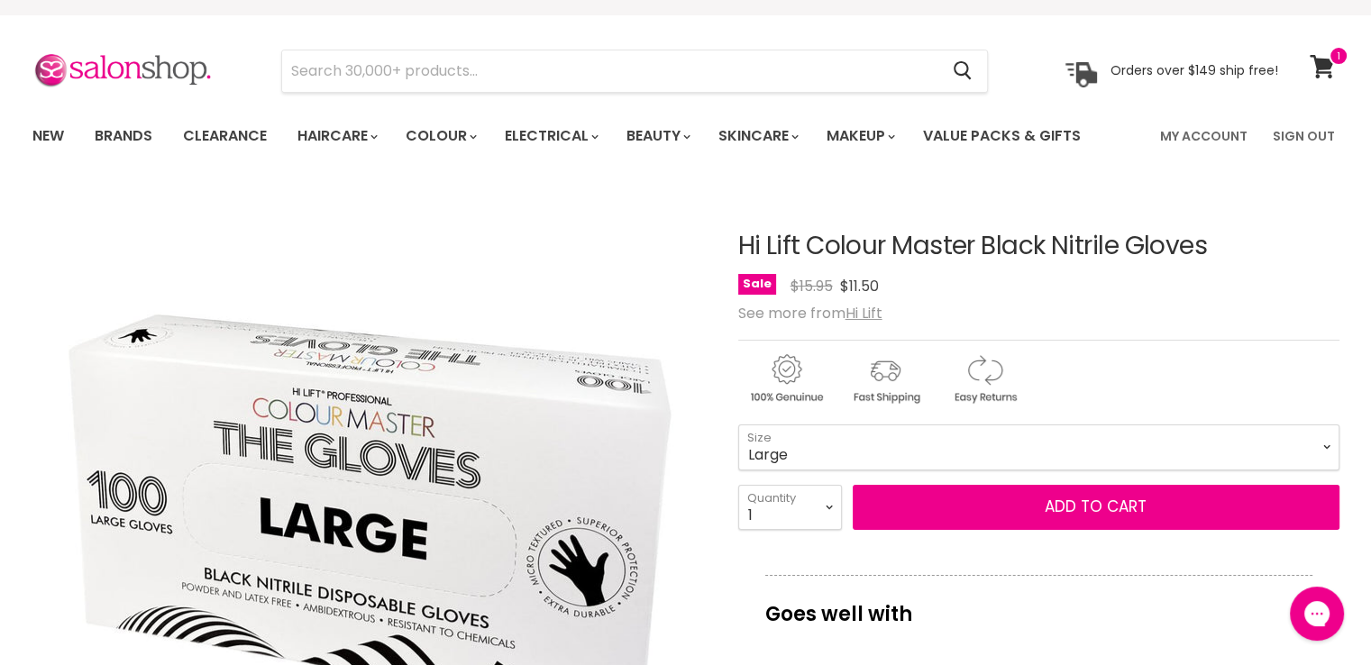
scroll to position [0, 0]
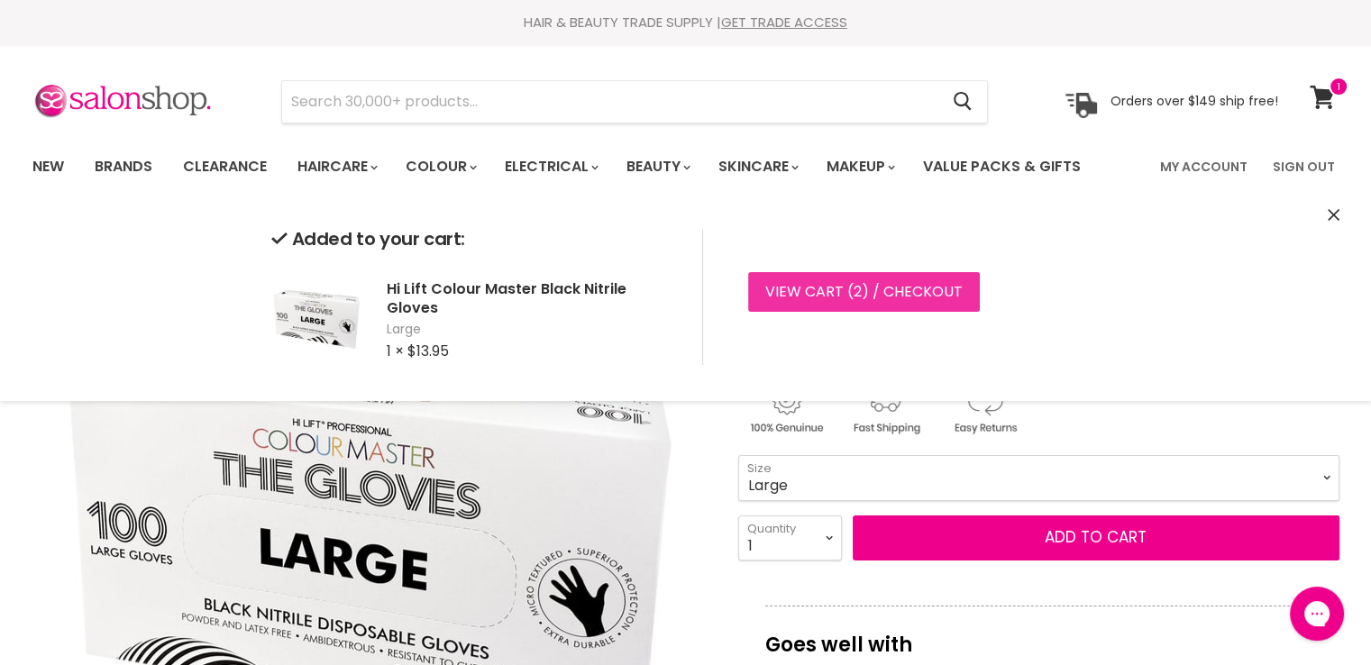
click at [801, 289] on link "View cart ( 2 ) / Checkout" at bounding box center [864, 292] width 232 height 40
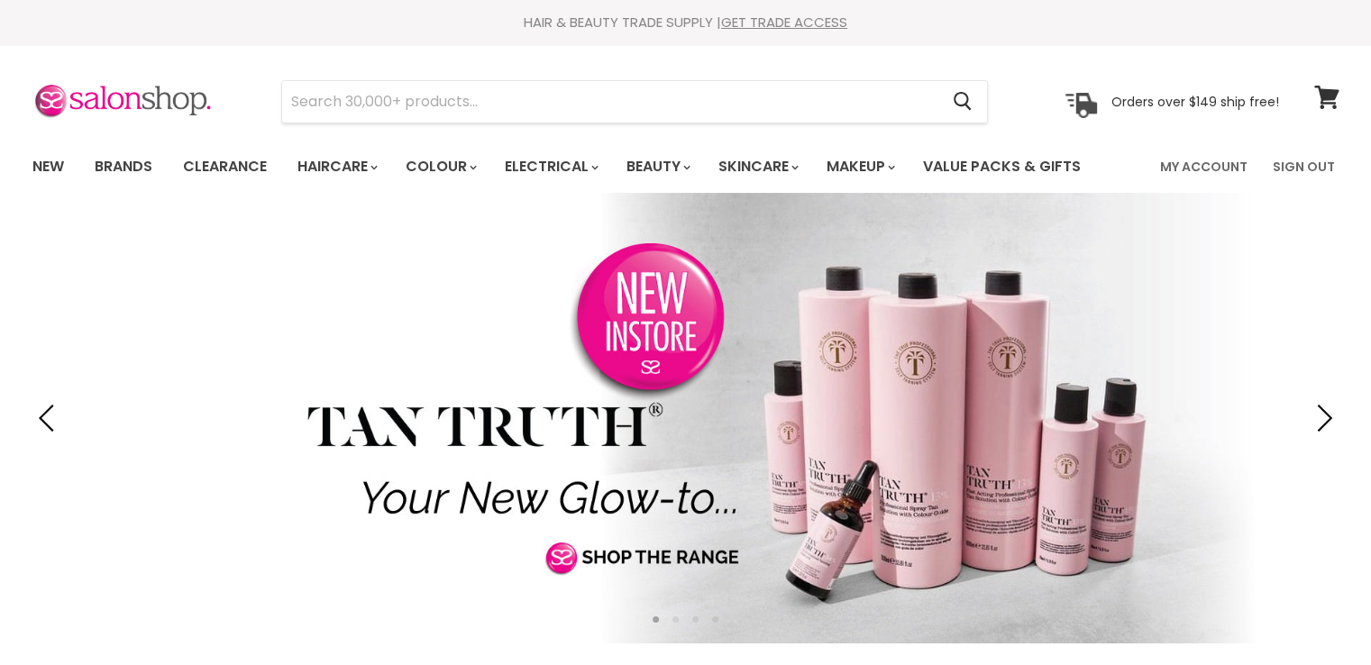
click at [1212, 167] on link "My Account" at bounding box center [1203, 167] width 109 height 38
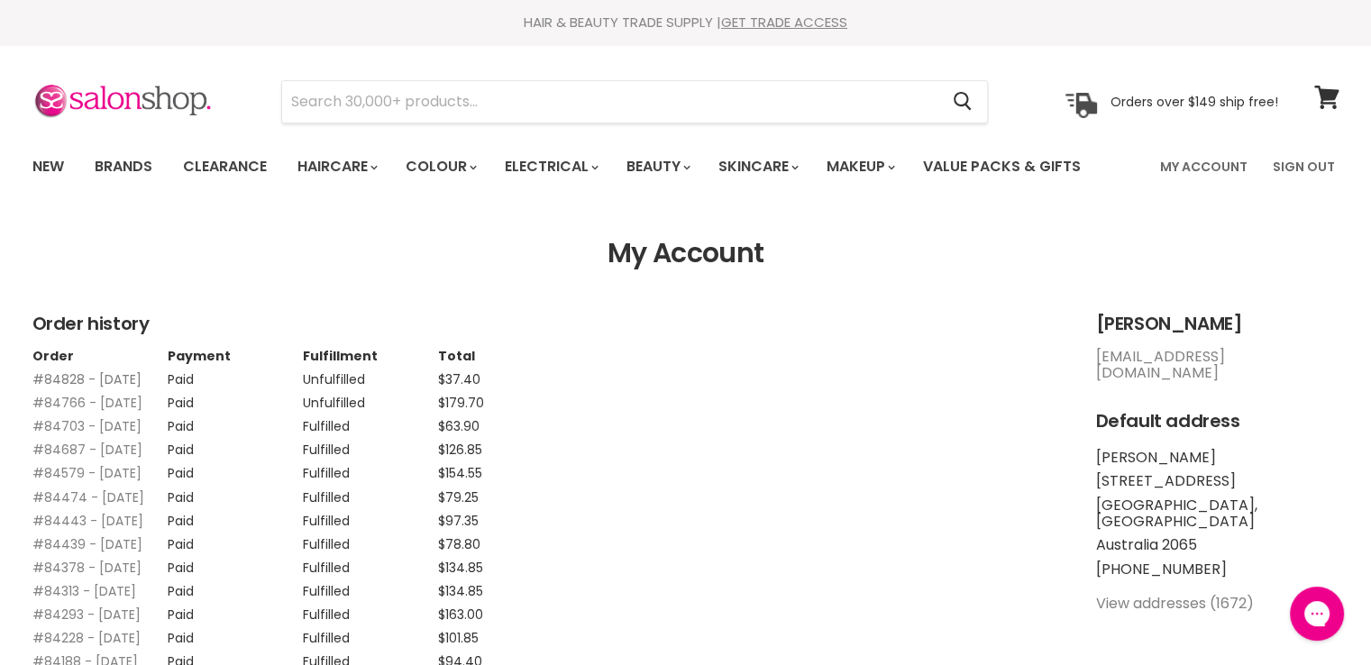
click at [60, 376] on link "#84828 - 29 Sep, 2025" at bounding box center [86, 380] width 109 height 18
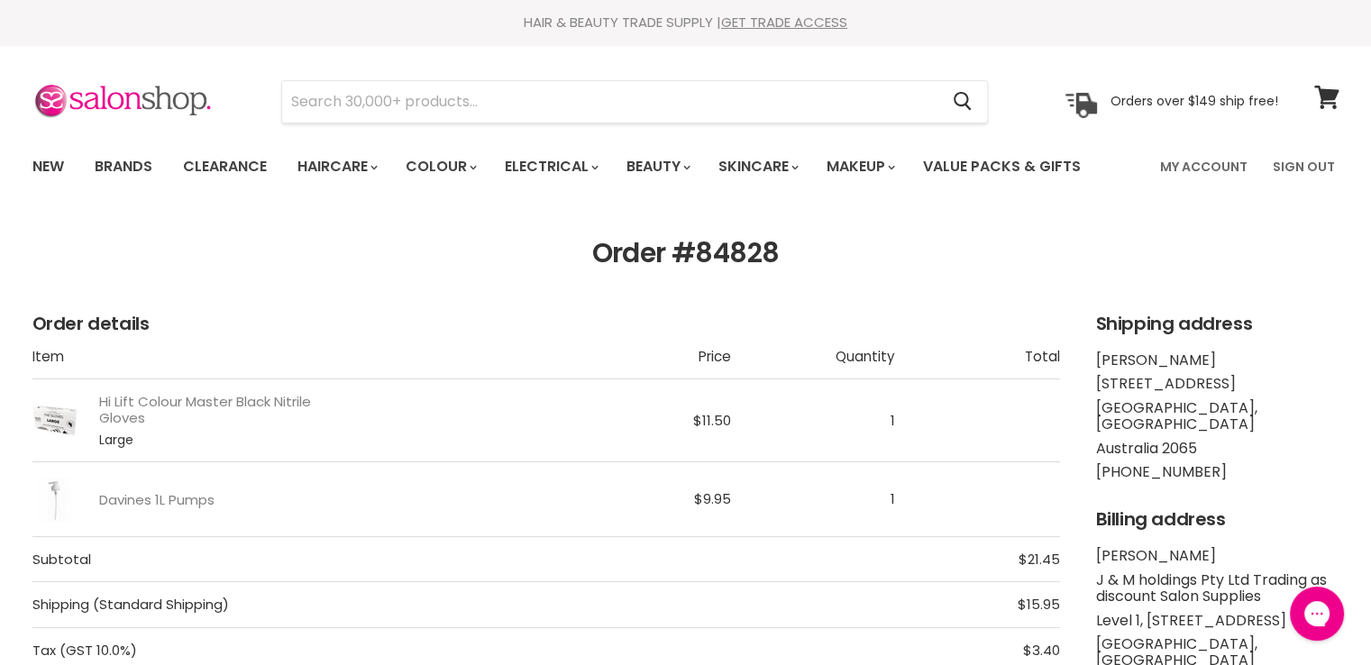
drag, startPoint x: 0, startPoint y: 0, endPoint x: 703, endPoint y: 257, distance: 748.7
click at [703, 257] on h1 "Order #84828" at bounding box center [685, 254] width 1307 height 32
copy h1 "84828"
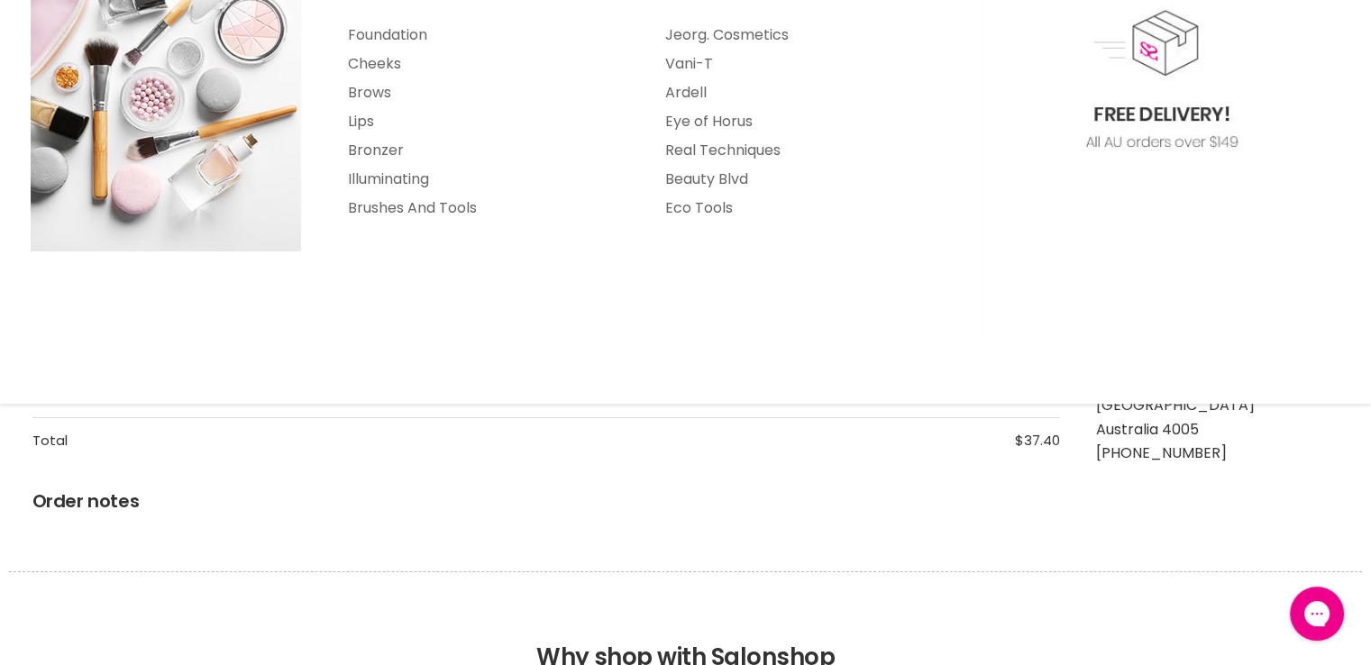
scroll to position [451, 0]
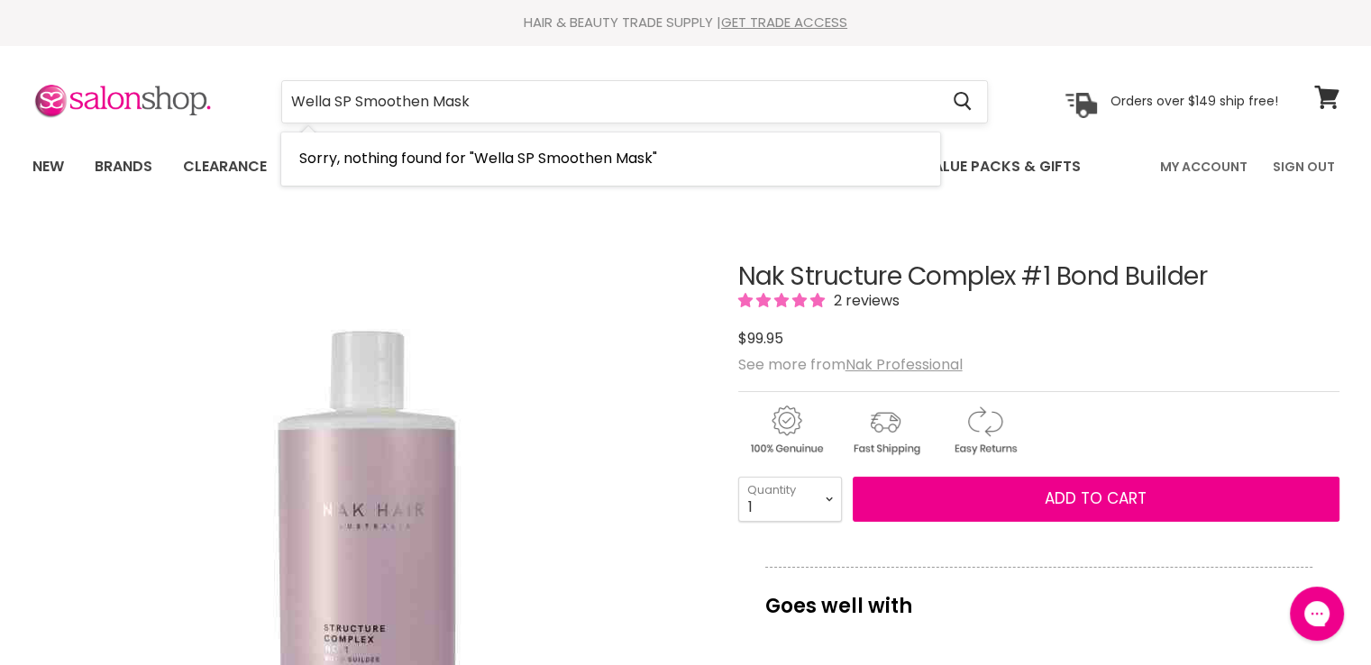
click at [350, 97] on input "Wella SP Smoothen Mask" at bounding box center [610, 101] width 657 height 41
type input "Wella Smoothen Mask"
click at [523, 116] on input "Wella Smoothen Mask" at bounding box center [610, 101] width 657 height 41
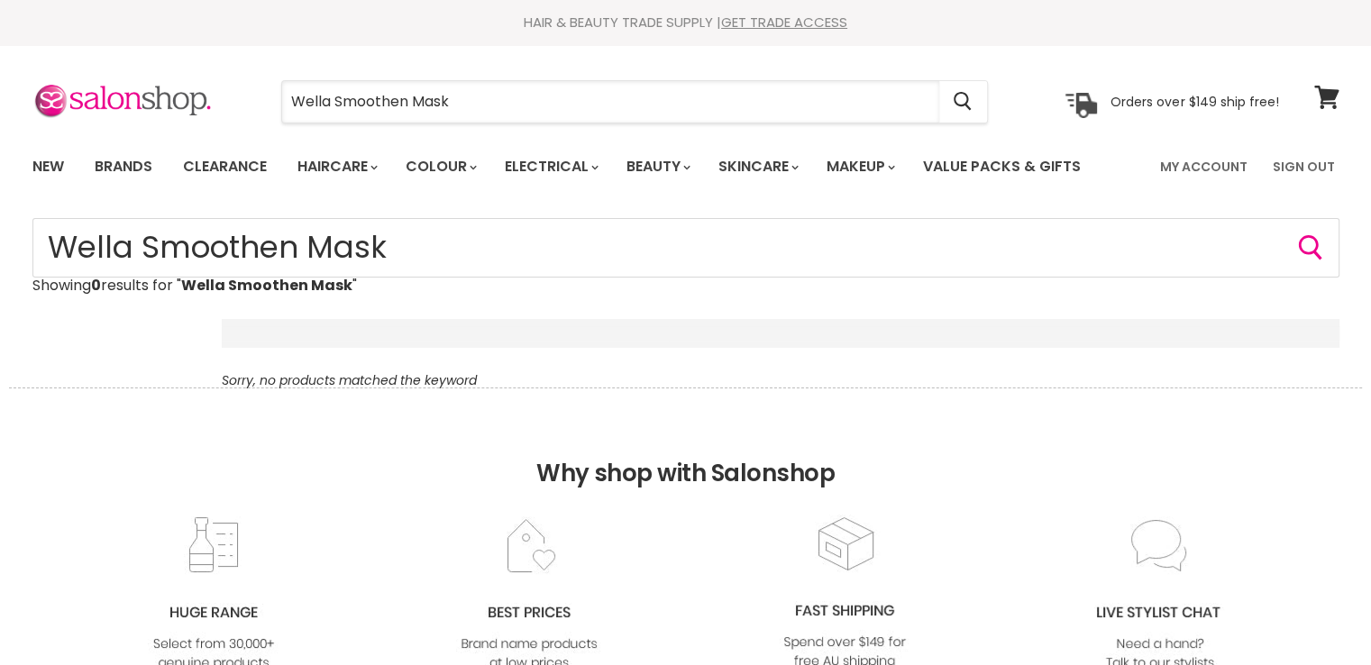
click at [405, 107] on input "Wella Smoothen Mask" at bounding box center [610, 101] width 657 height 41
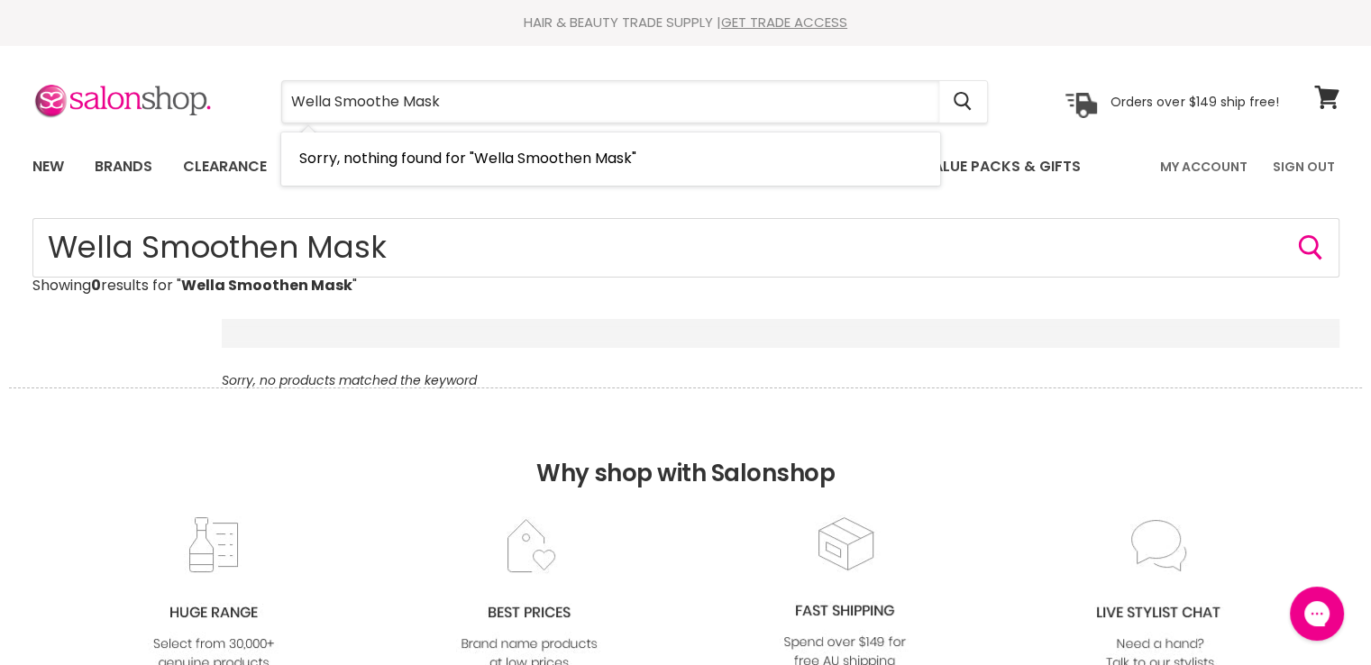
type input "Wella Smooth Mask"
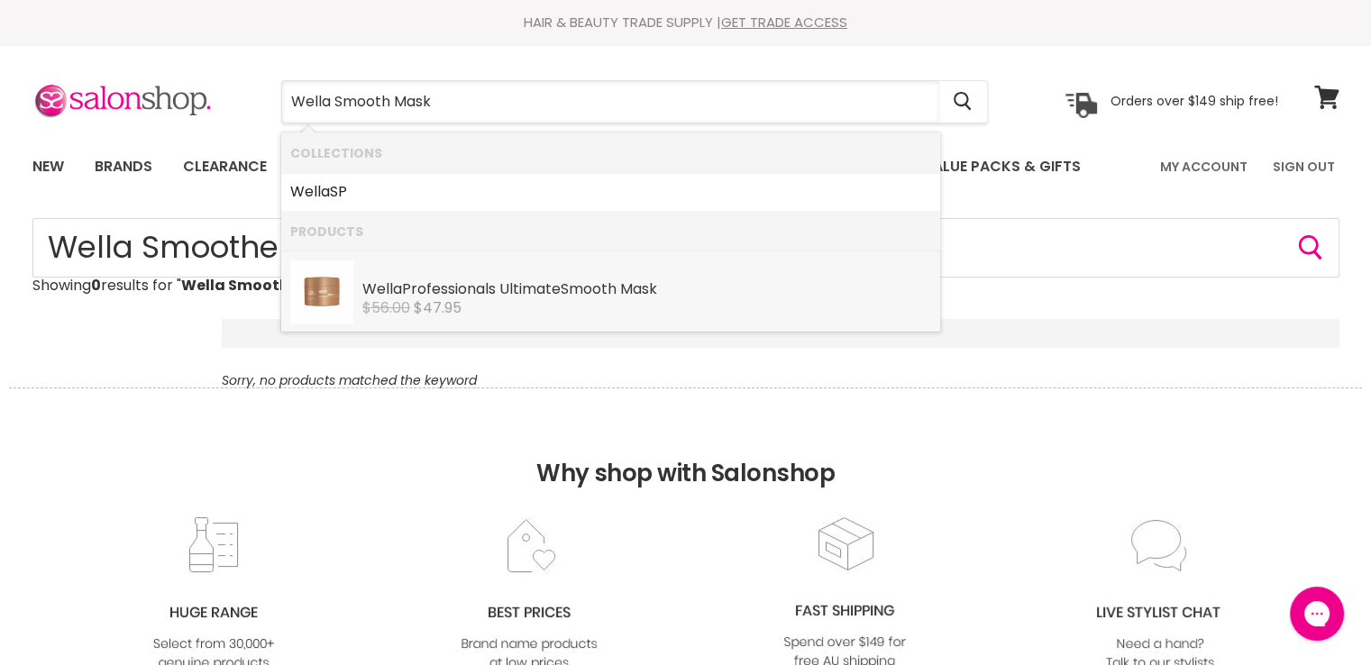
click at [452, 281] on div "Wella Professionals Ultimate Smooth Mask" at bounding box center [646, 290] width 569 height 19
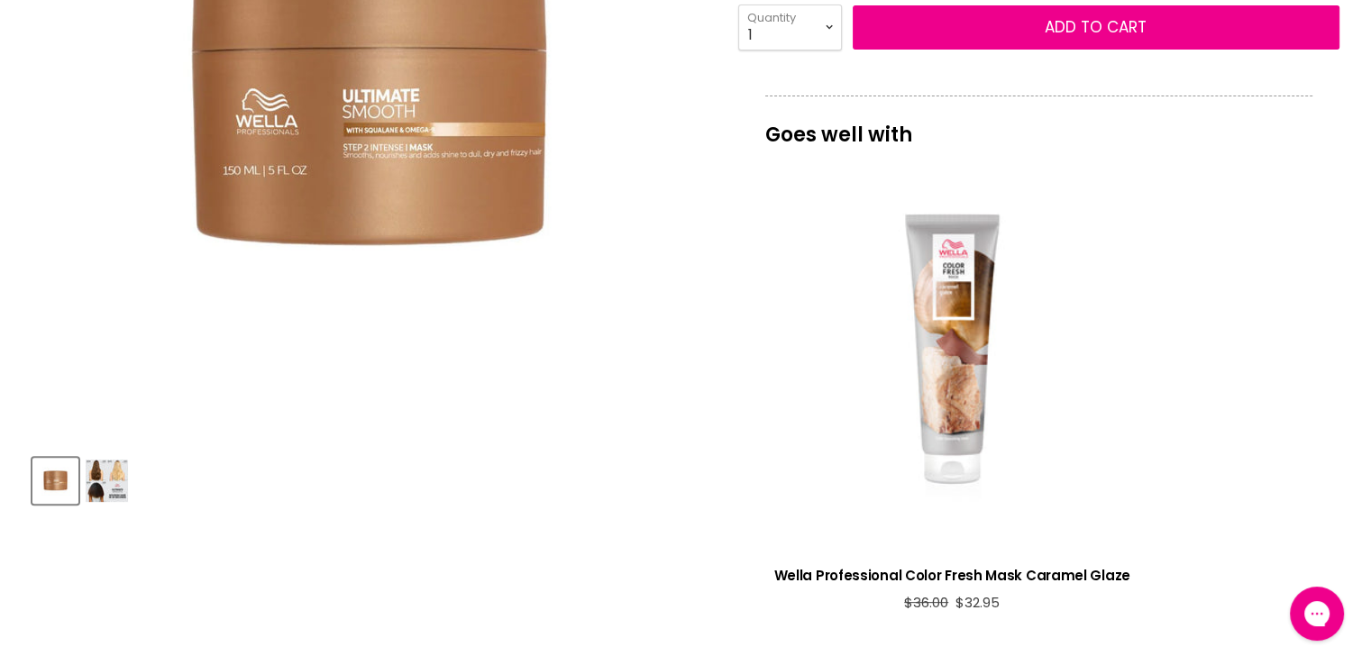
scroll to position [180, 0]
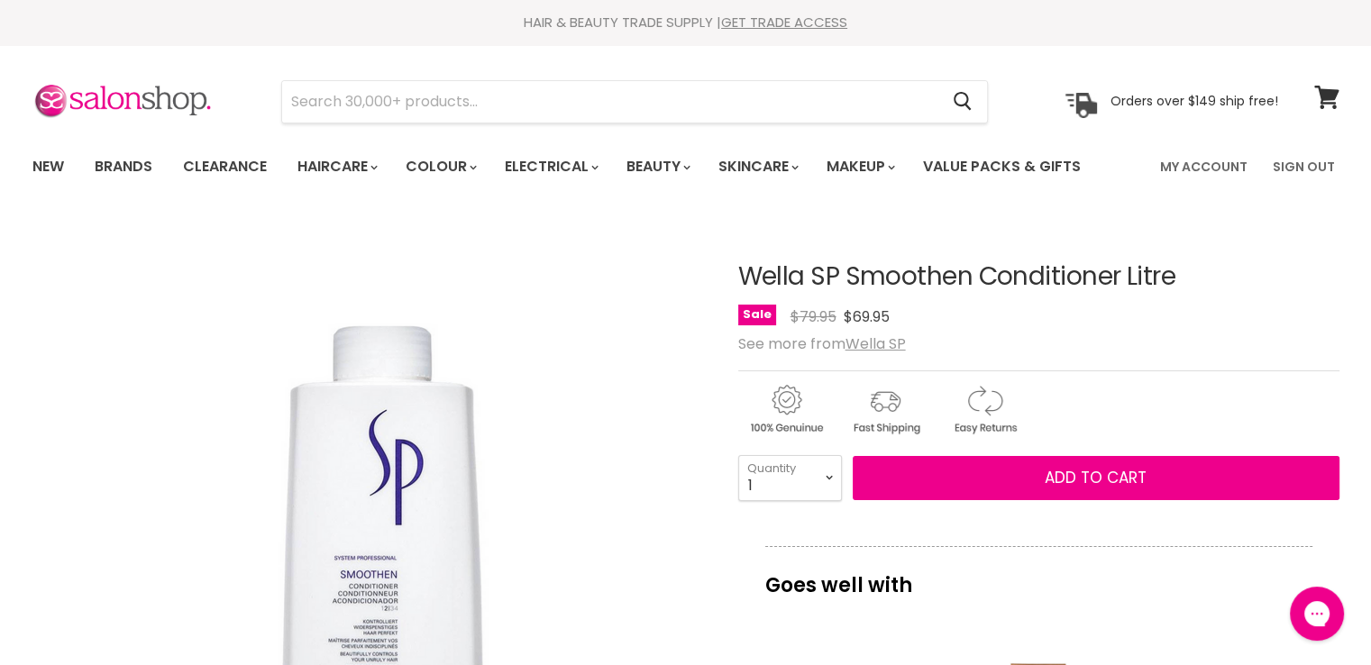
drag, startPoint x: 1118, startPoint y: 282, endPoint x: 727, endPoint y: 271, distance: 391.4
copy div "Wella SP Smoothen Conditioner"
click at [357, 104] on input "Search" at bounding box center [610, 101] width 657 height 41
paste input "Wella SP Smoothen Conditioner"
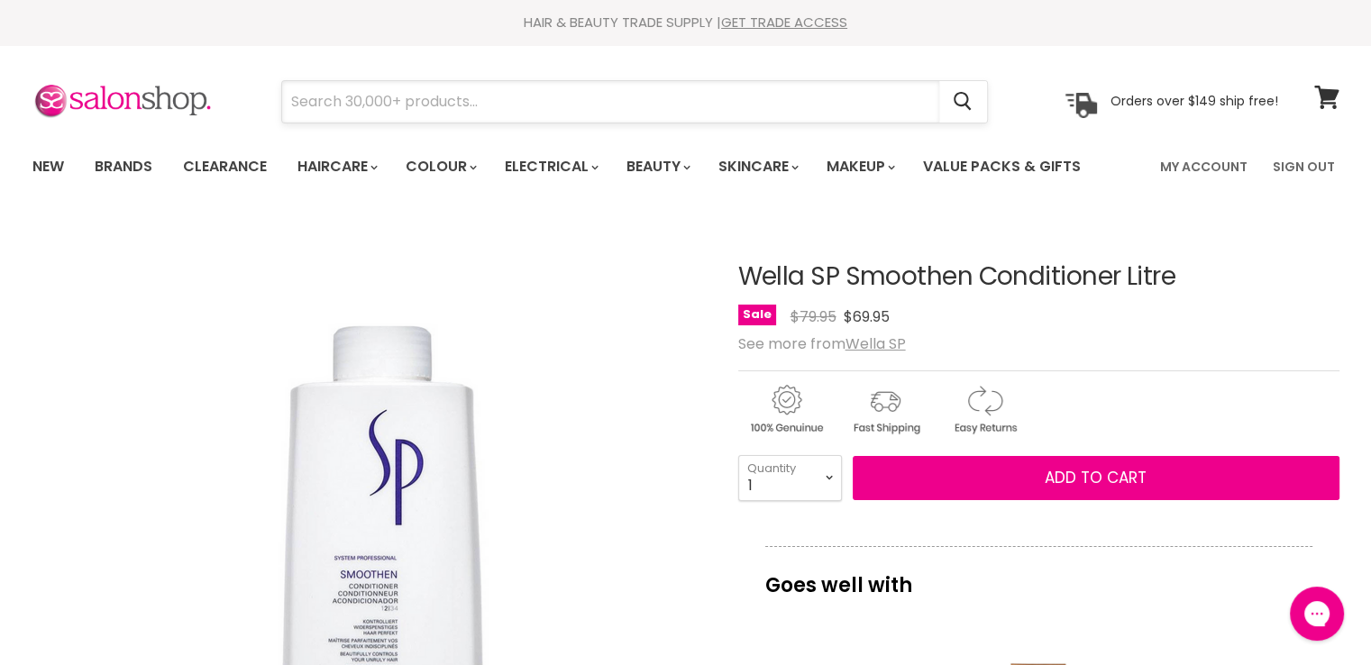
type input "Wella SP Smoothen Conditioner"
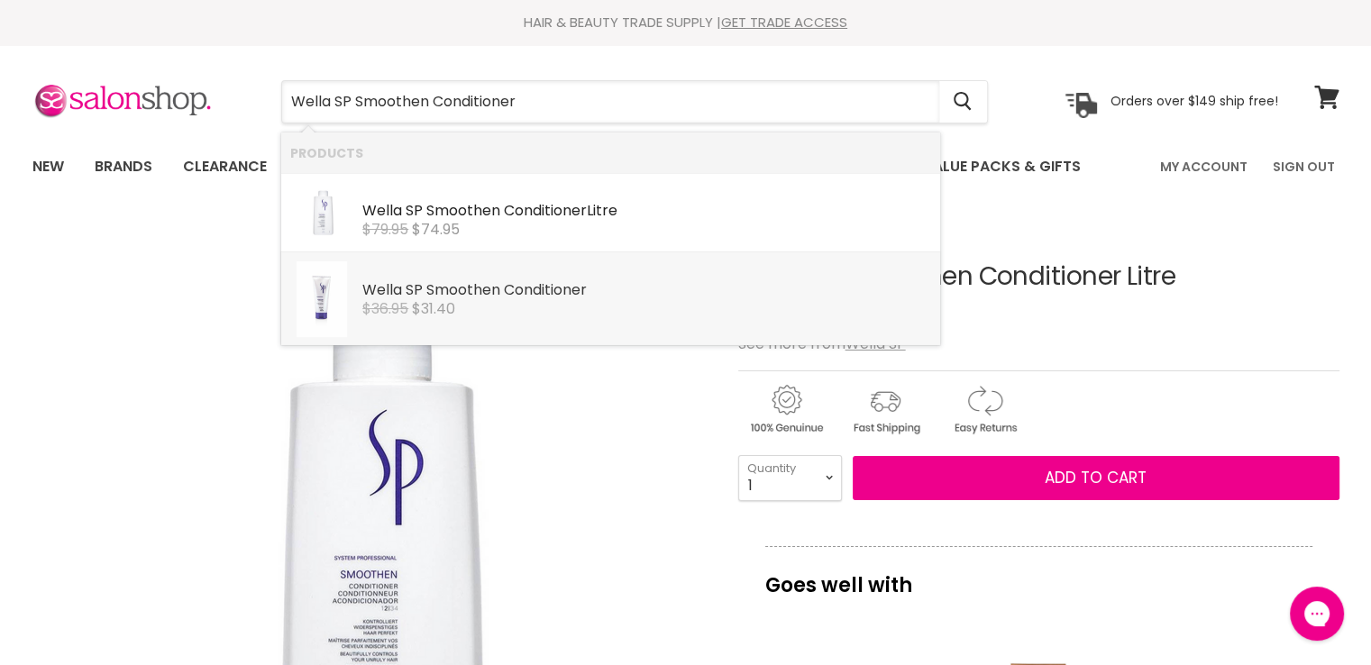
click at [476, 289] on b "Smoothen" at bounding box center [463, 289] width 74 height 21
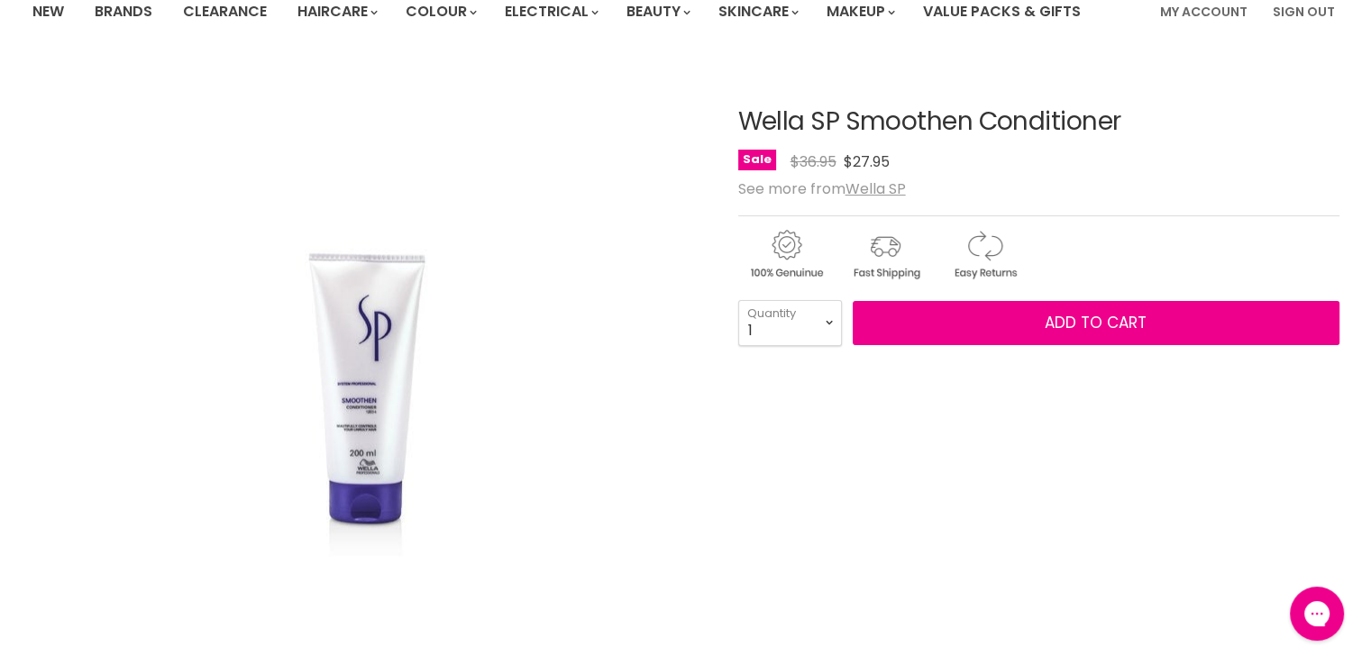
scroll to position [90, 0]
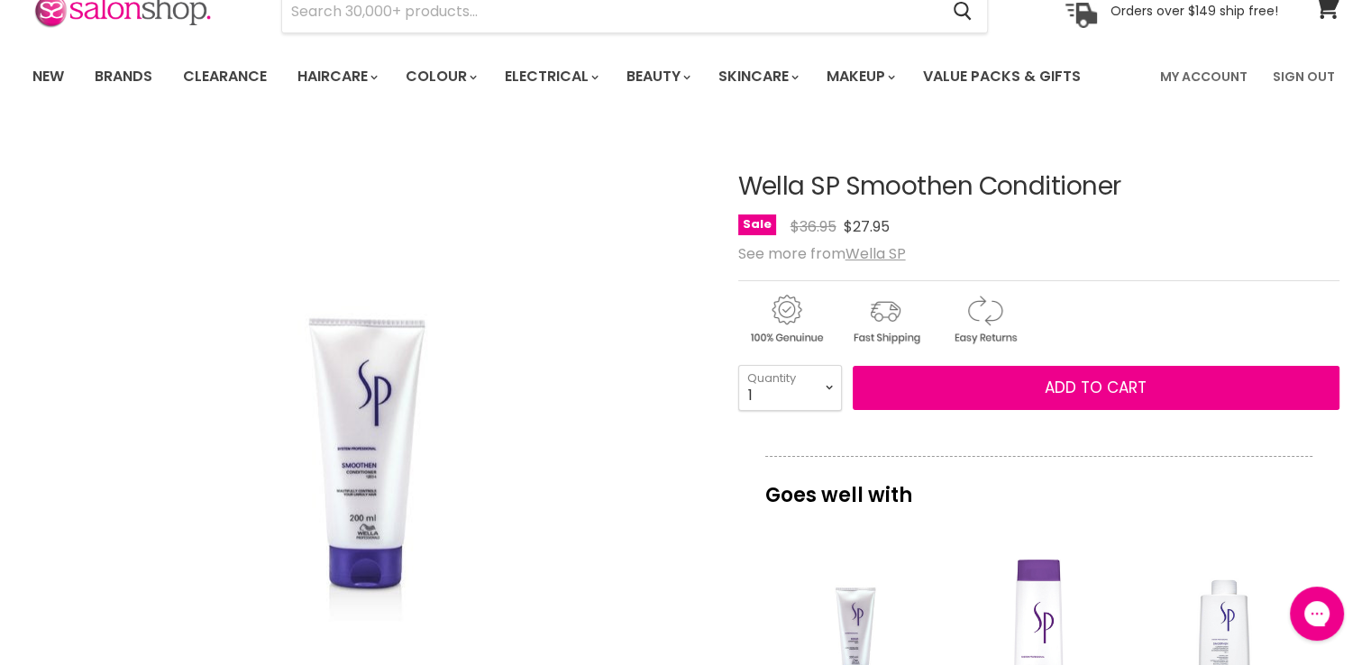
drag, startPoint x: 975, startPoint y: 191, endPoint x: 731, endPoint y: 188, distance: 243.4
click at [731, 188] on article "Click or scroll to zoom Tap or pinch to zoom Wella SP Smoothen Conditioner No r…" at bounding box center [685, 678] width 1307 height 1100
copy div "Wella SP Smoothen"
click at [476, 14] on input "Search" at bounding box center [610, 11] width 657 height 41
paste input "Wella SP Smoothen"
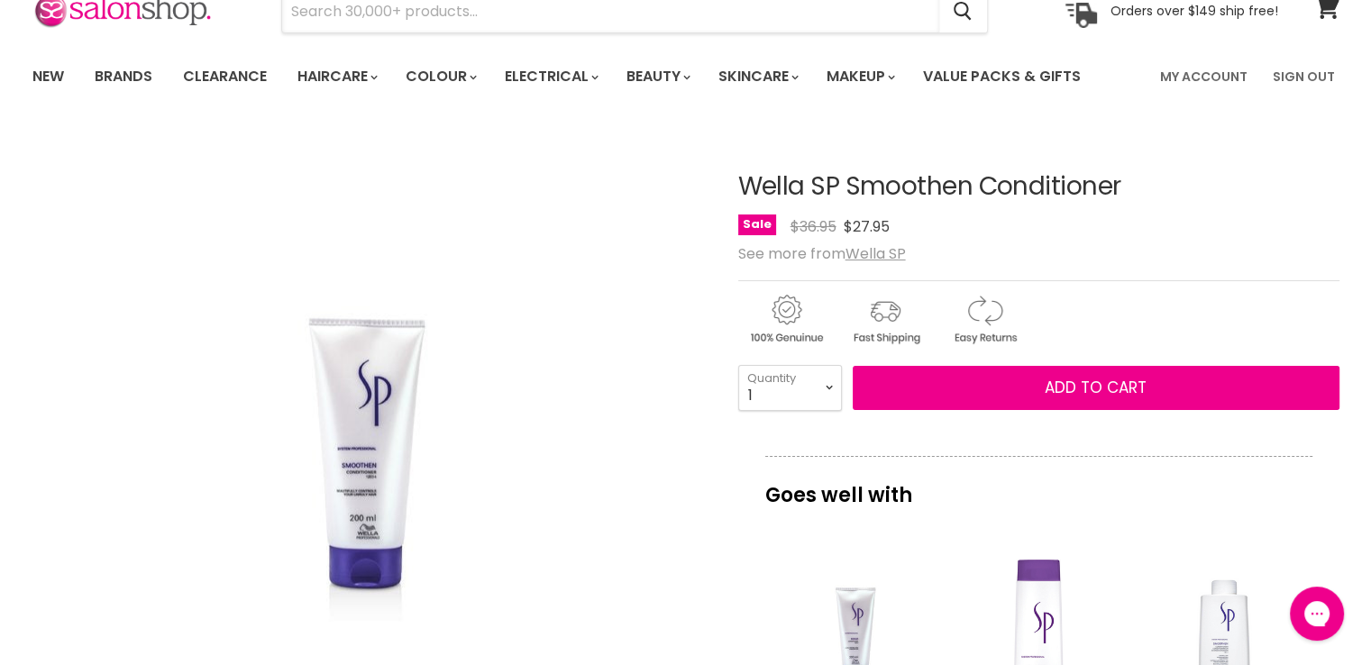
type input "Wella SP Smoothen"
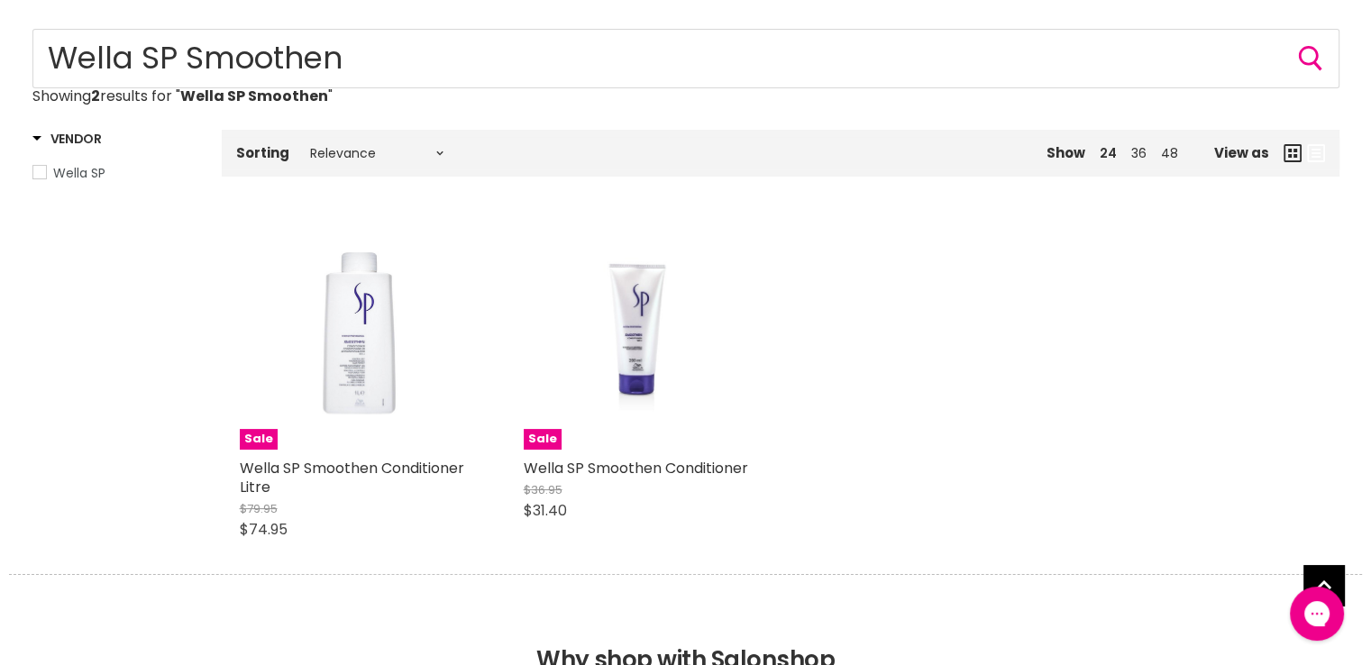
scroll to position [180, 0]
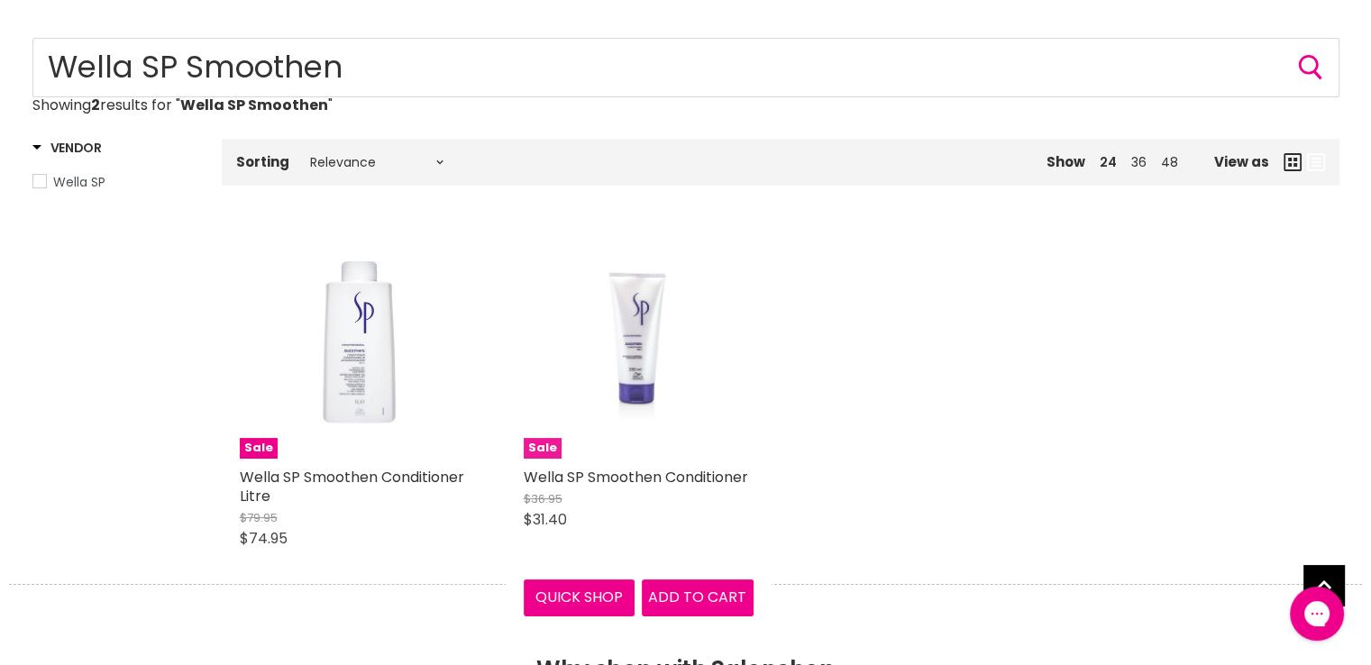
click at [641, 324] on img "Main content" at bounding box center [638, 344] width 152 height 230
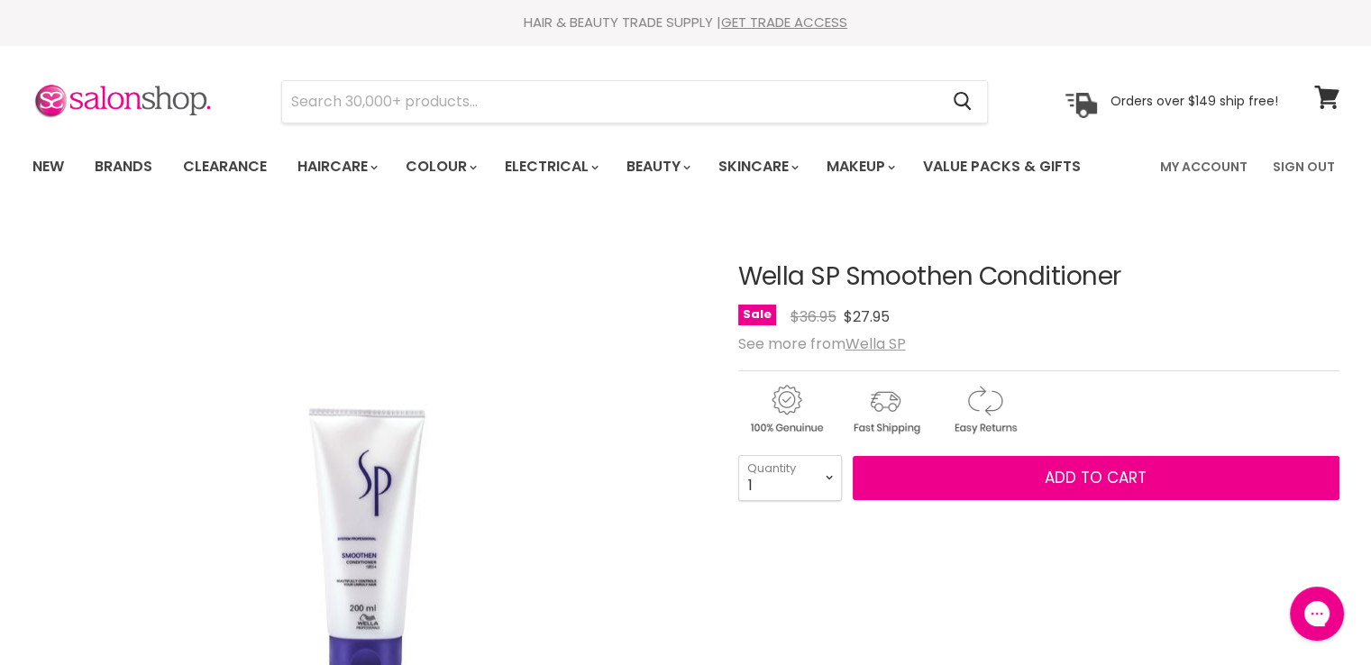
copy div "Wella SP Smoothen"
click at [375, 89] on input "Search" at bounding box center [610, 101] width 657 height 41
paste input "Wella SP Smoothen"
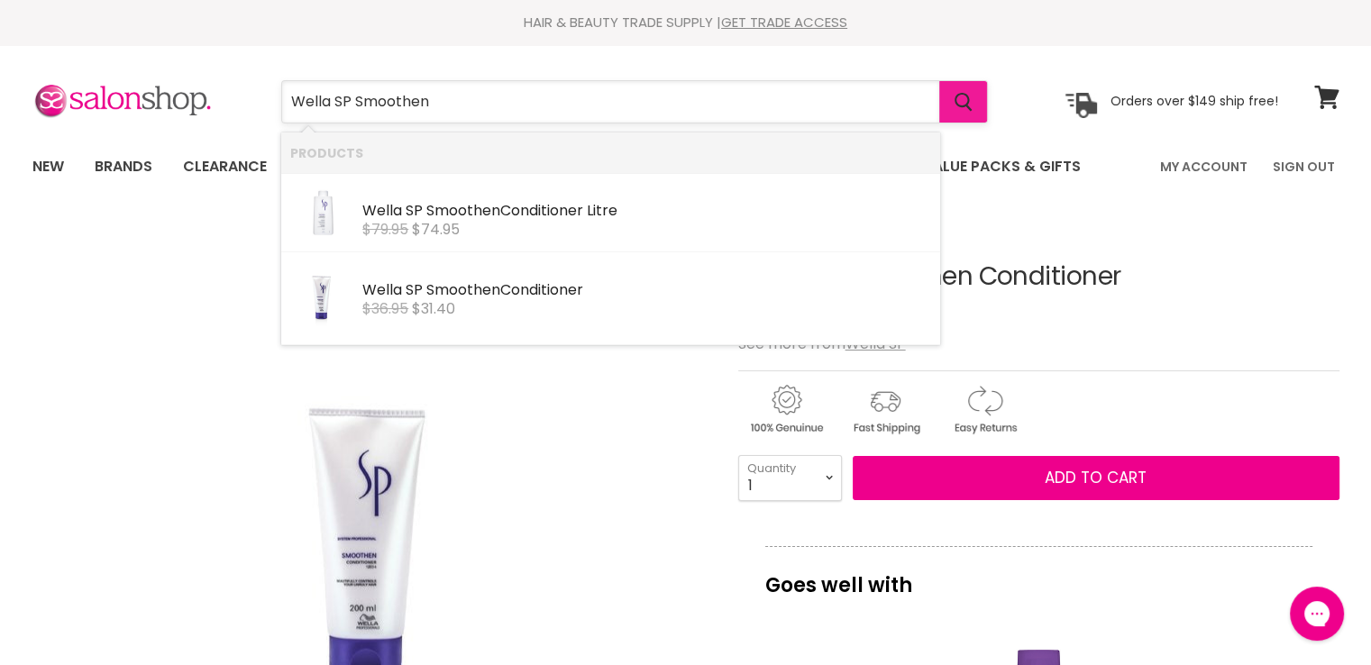
type input "Wella SP Smoothen"
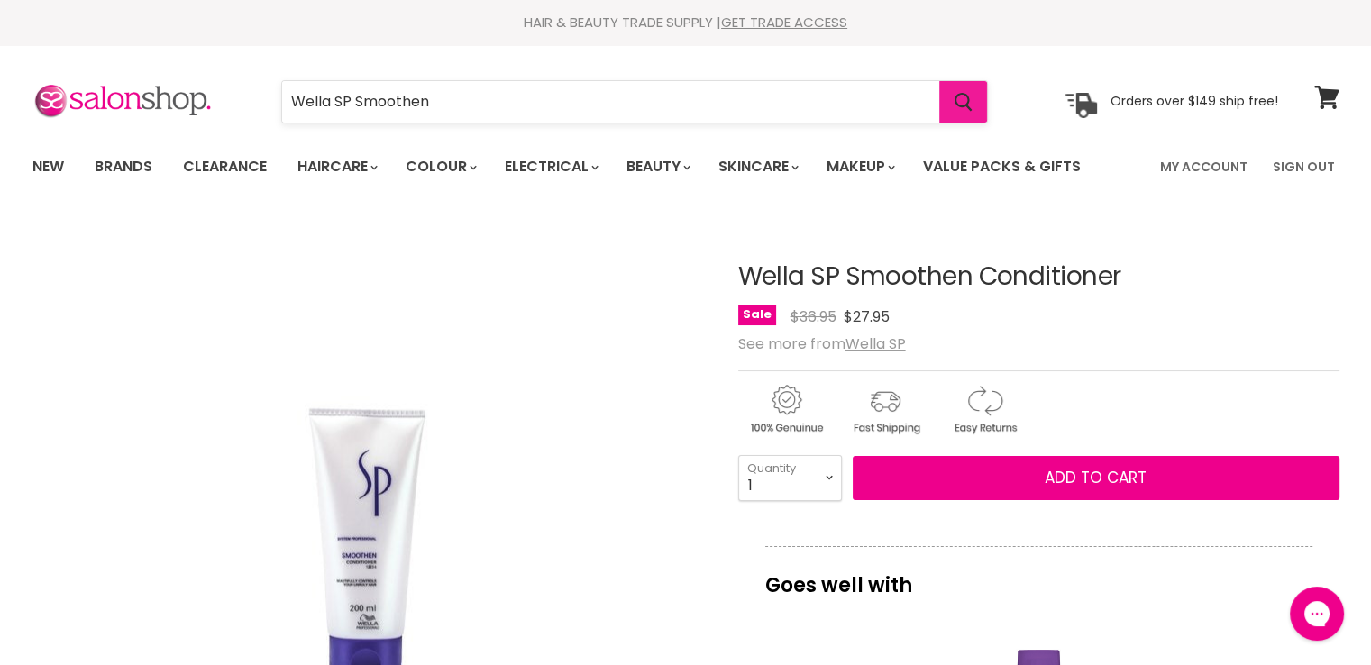
click at [970, 104] on icon "Search" at bounding box center [964, 102] width 18 height 19
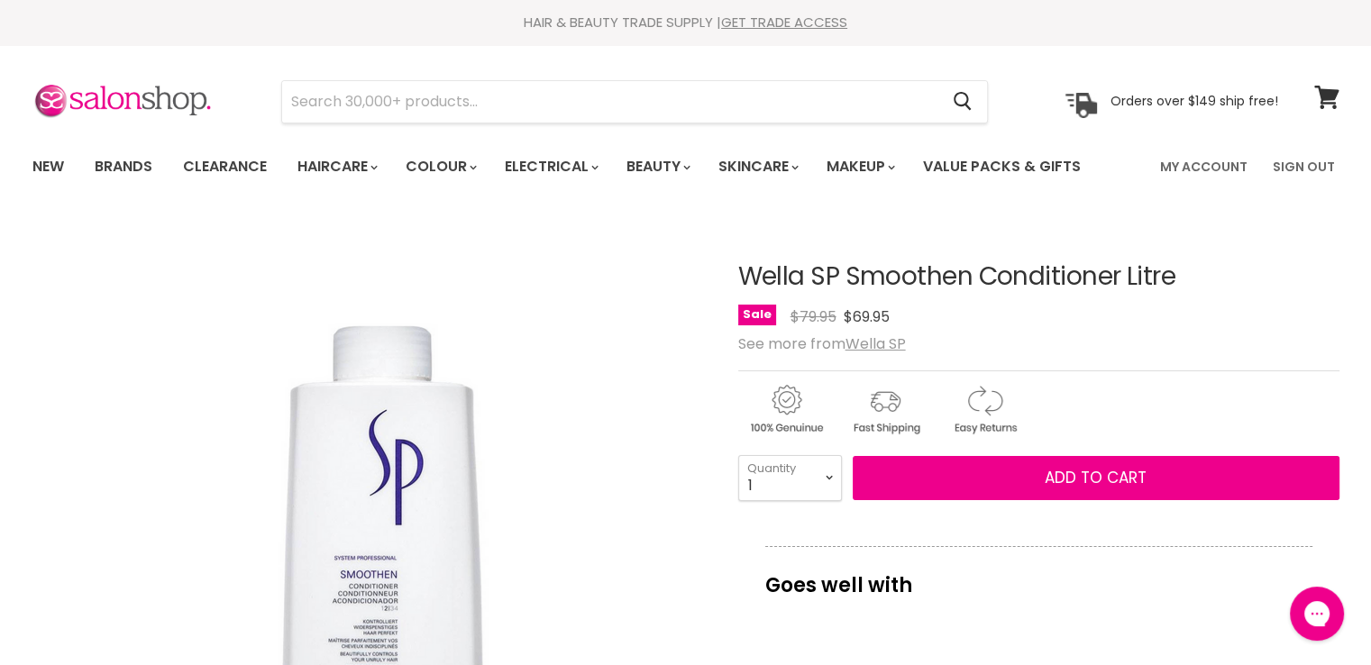
drag, startPoint x: 1121, startPoint y: 275, endPoint x: 741, endPoint y: 275, distance: 379.6
click at [741, 275] on h1 "Wella SP Smoothen Conditioner Litre" at bounding box center [1038, 277] width 601 height 28
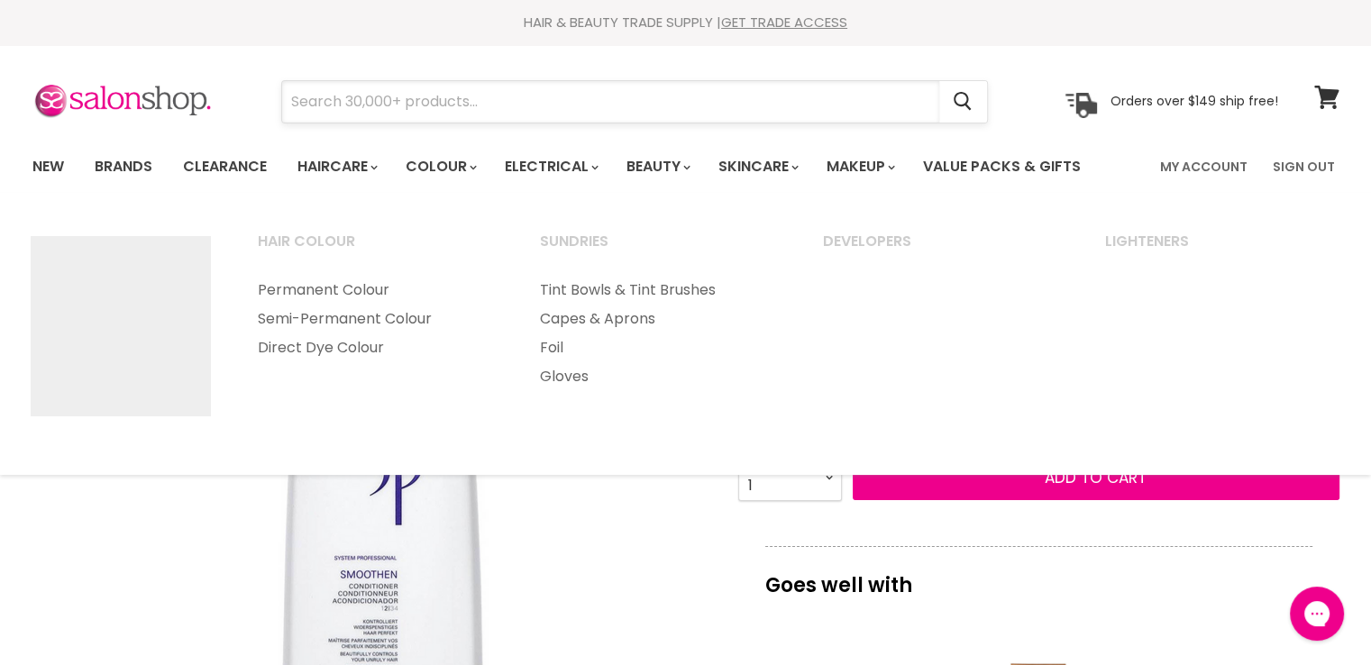
drag, startPoint x: 430, startPoint y: 109, endPoint x: 439, endPoint y: 102, distance: 11.5
click at [430, 108] on input "Search" at bounding box center [610, 101] width 657 height 41
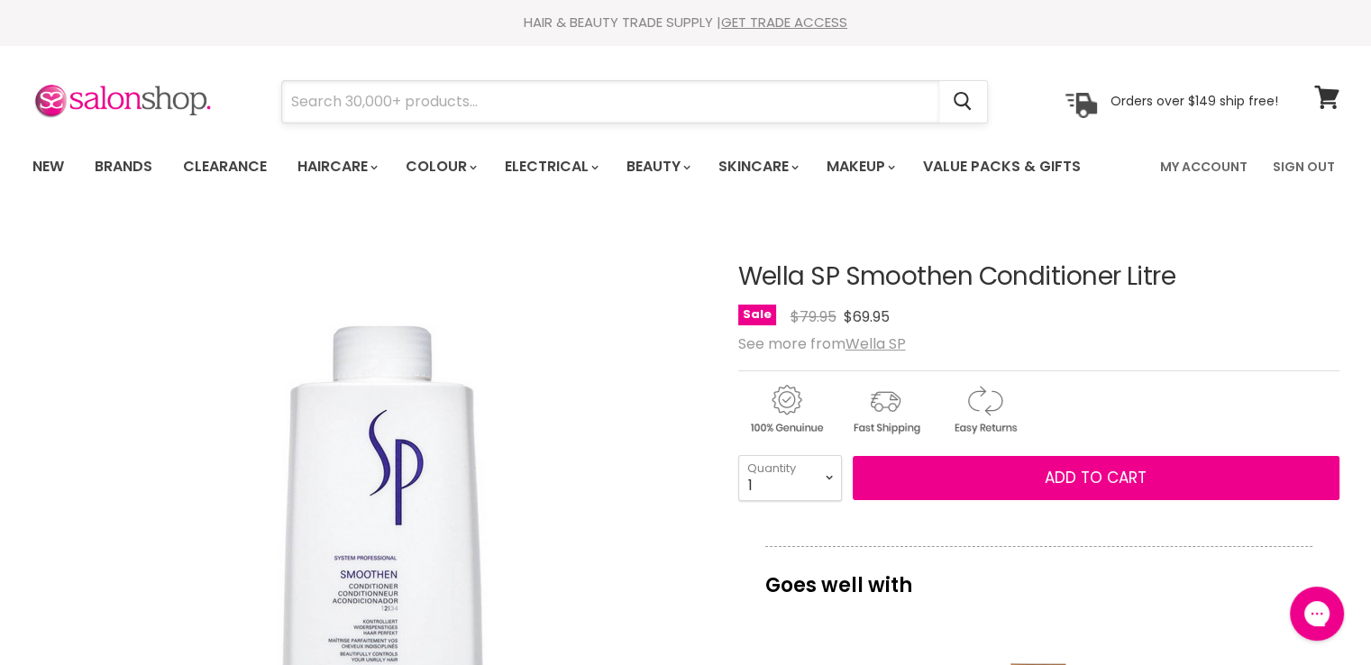
paste input "Wella SP Smoothen Conditioner"
type input "Wella SP Smoothen Conditioner"
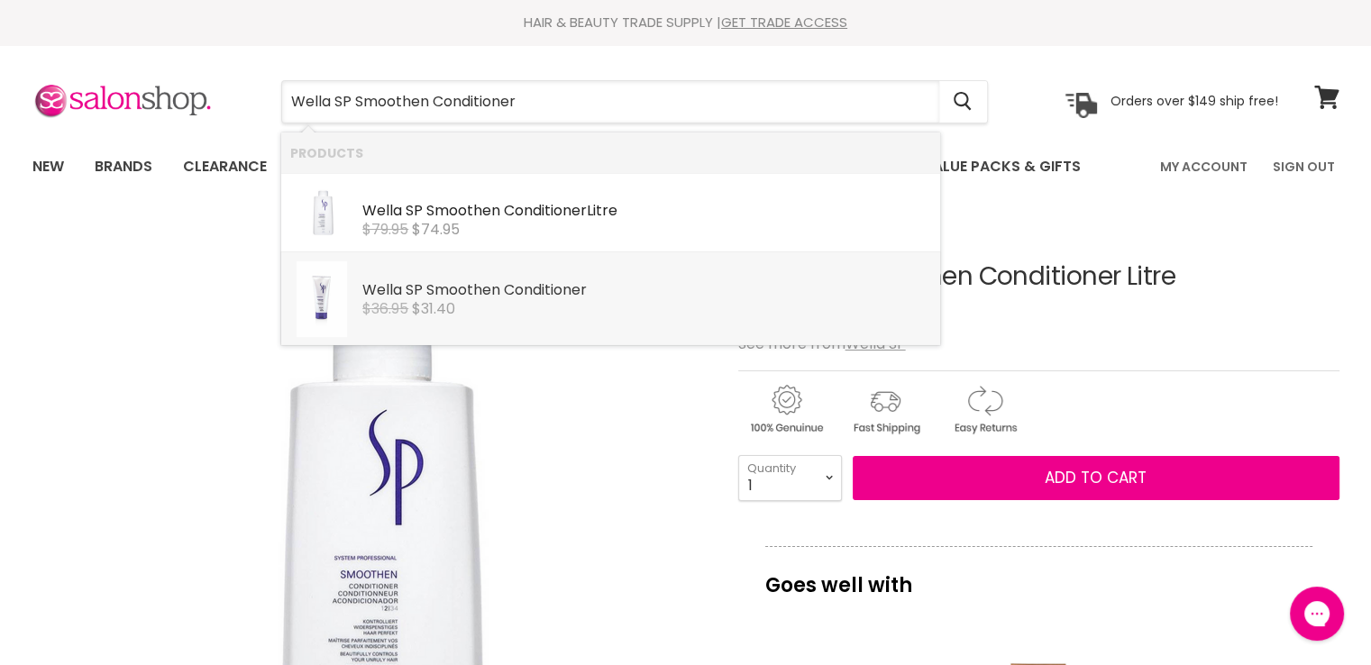
click at [478, 293] on b "Smoothen" at bounding box center [463, 289] width 74 height 21
